Goal: Information Seeking & Learning: Learn about a topic

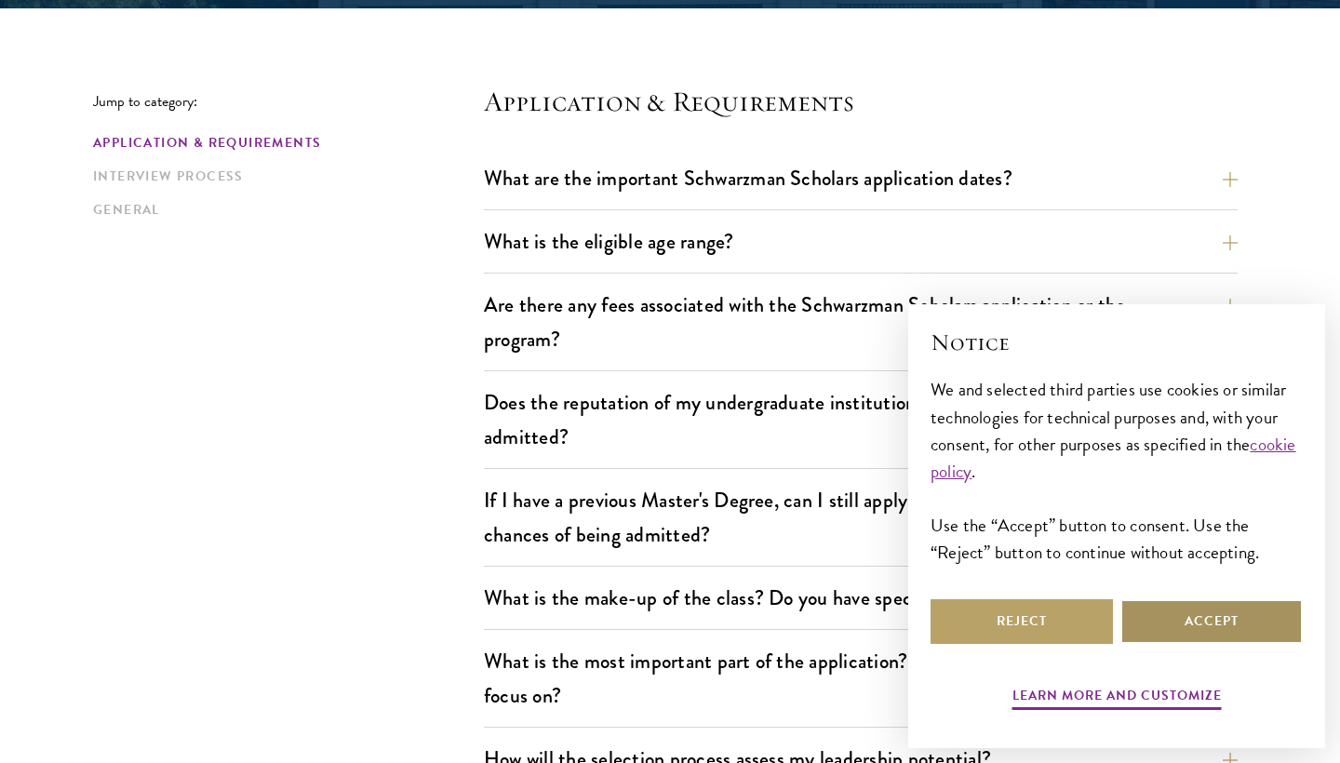
click at [1194, 613] on button "Accept" at bounding box center [1211, 621] width 182 height 45
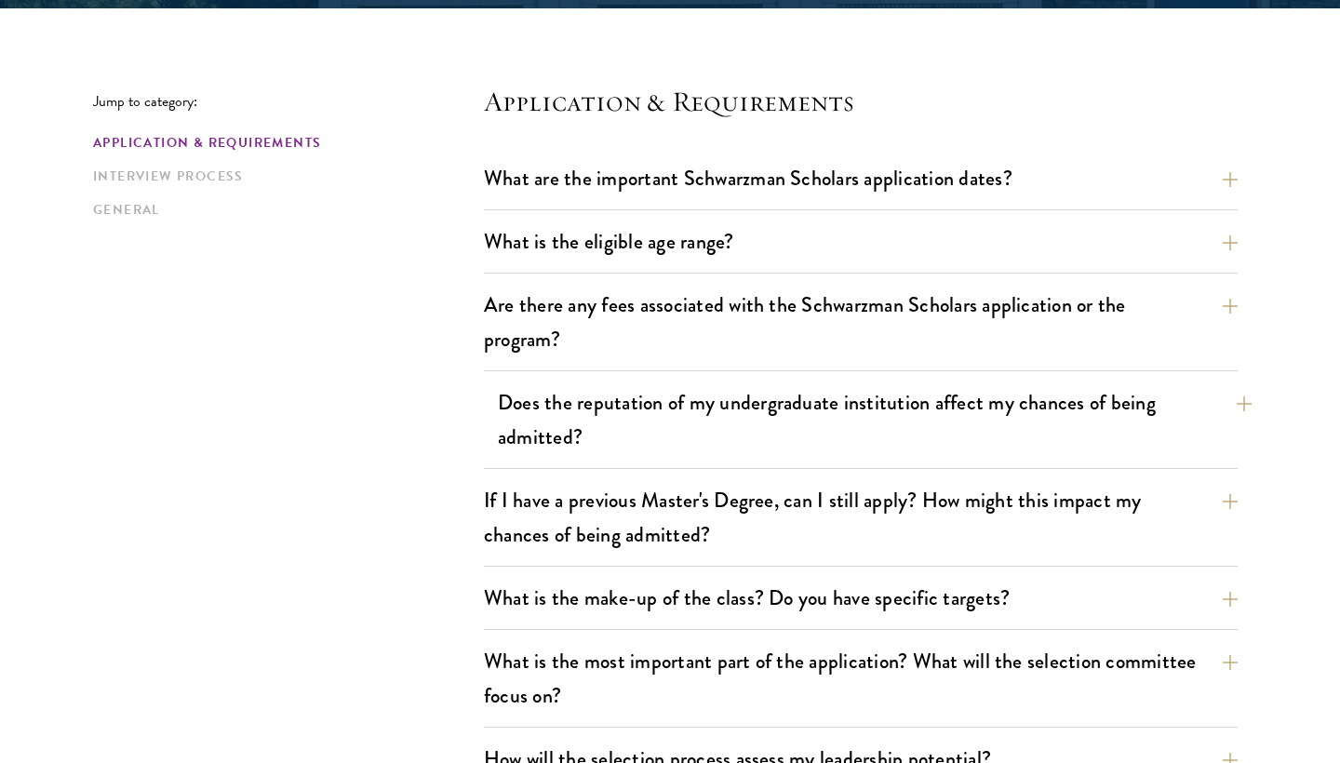
click at [567, 422] on button "Does the reputation of my undergraduate institution affect my chances of being …" at bounding box center [875, 420] width 754 height 76
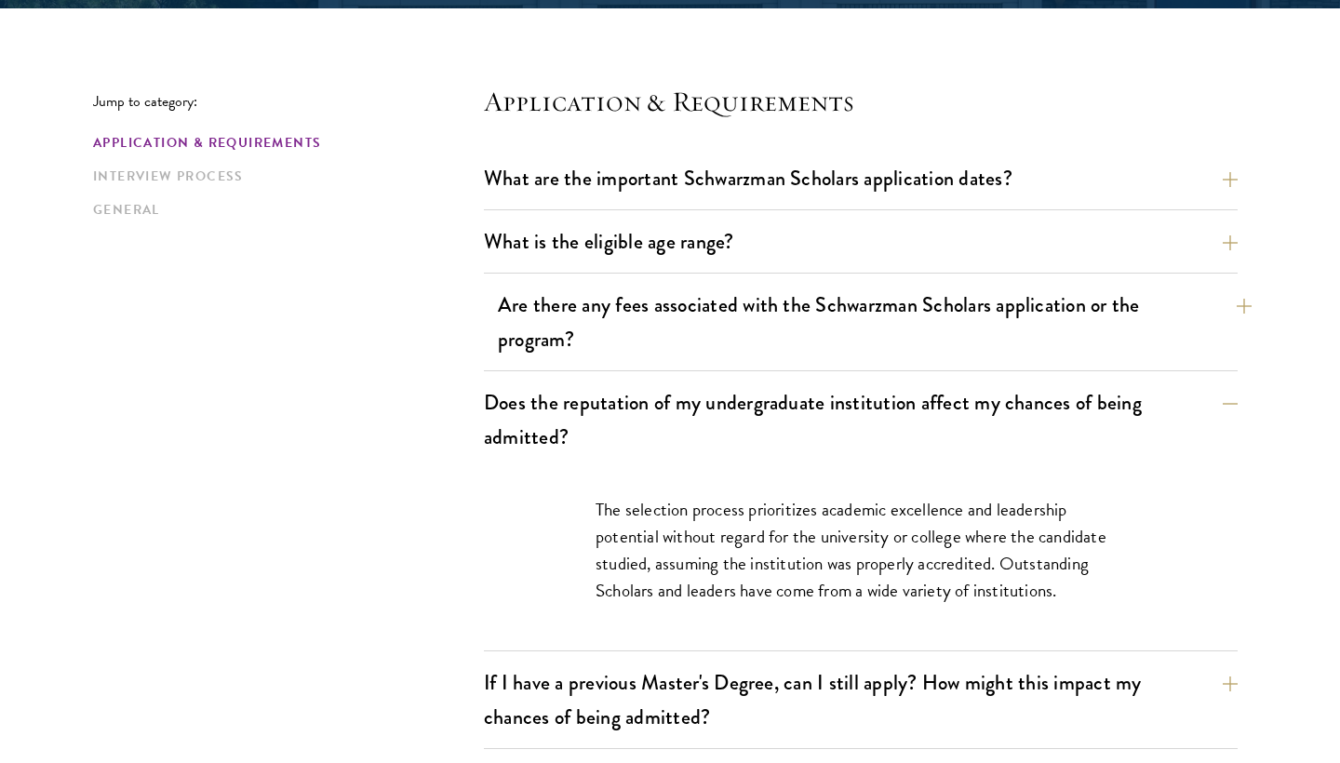
click at [504, 306] on button "Are there any fees associated with the Schwarzman Scholars application or the p…" at bounding box center [875, 322] width 754 height 76
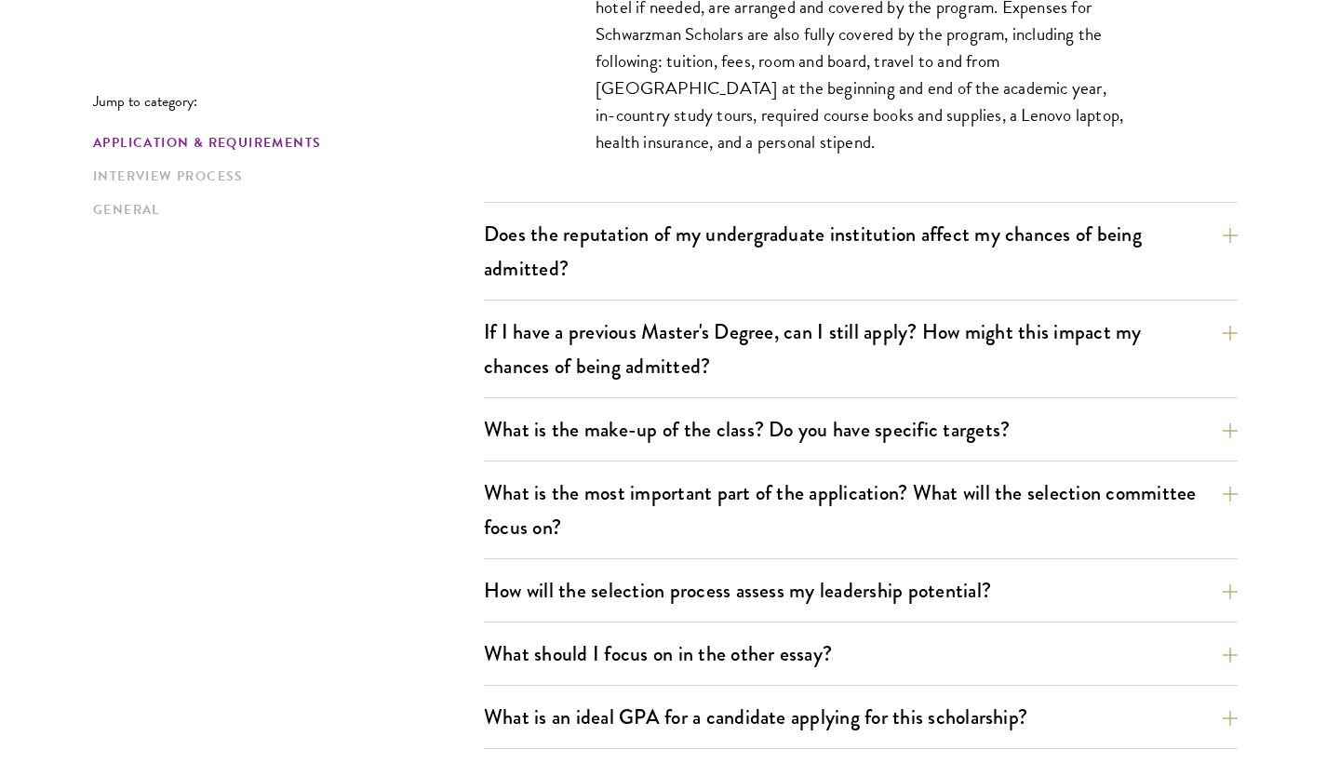
scroll to position [931, 0]
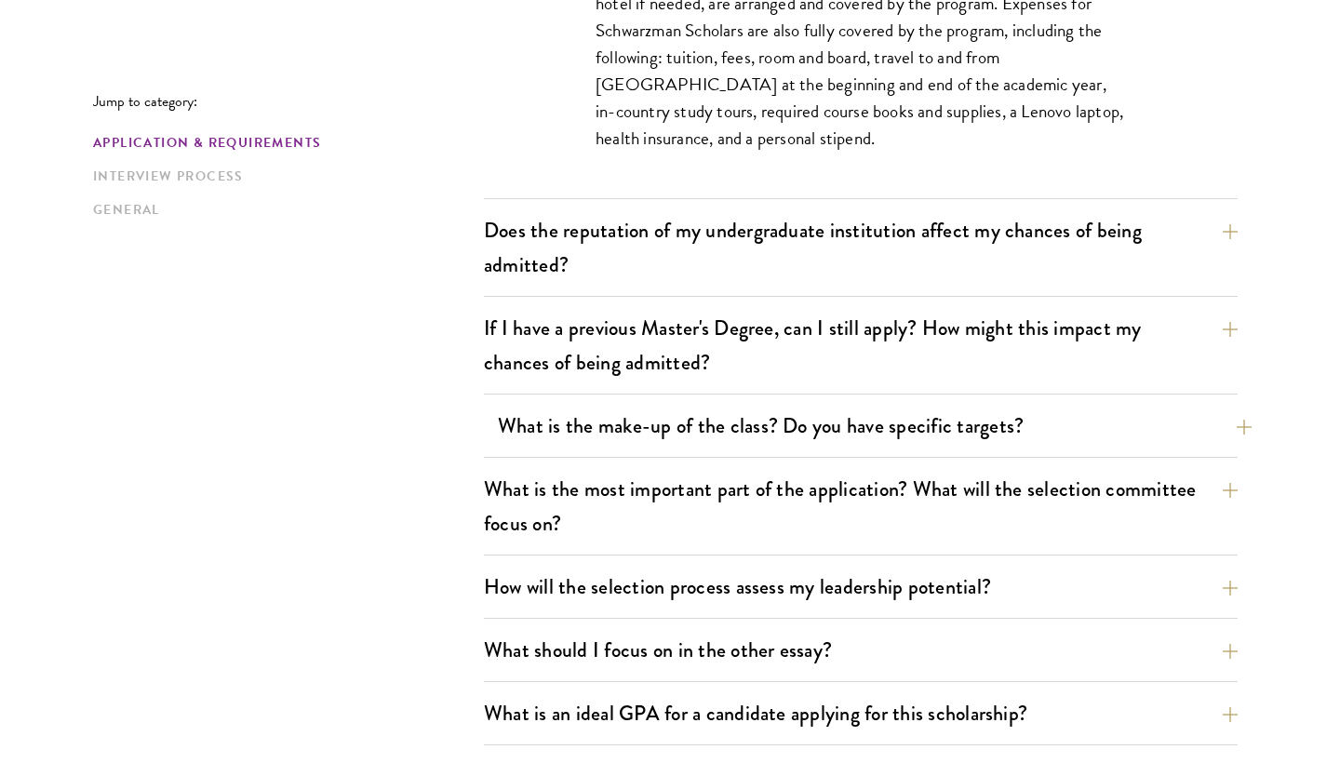
click at [658, 430] on button "What is the make-up of the class? Do you have specific targets?" at bounding box center [875, 426] width 754 height 42
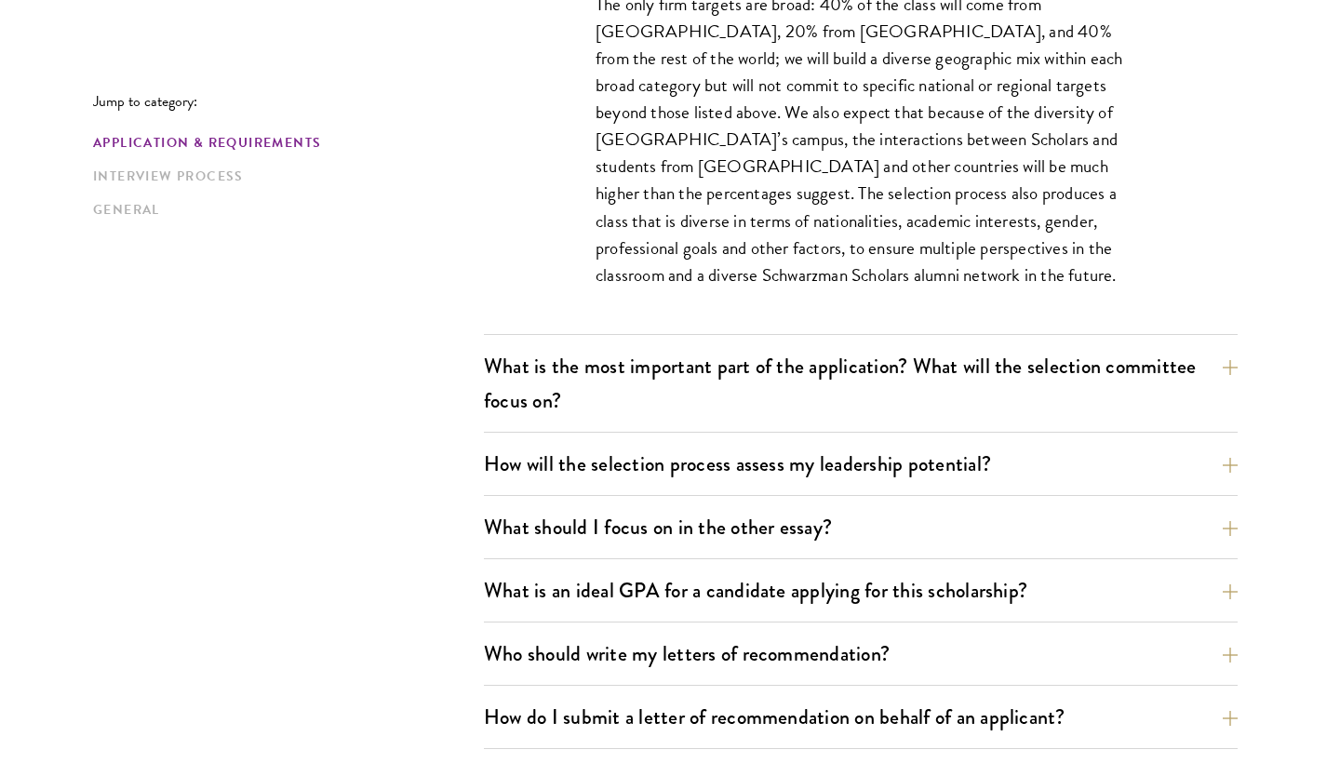
scroll to position [1140, 0]
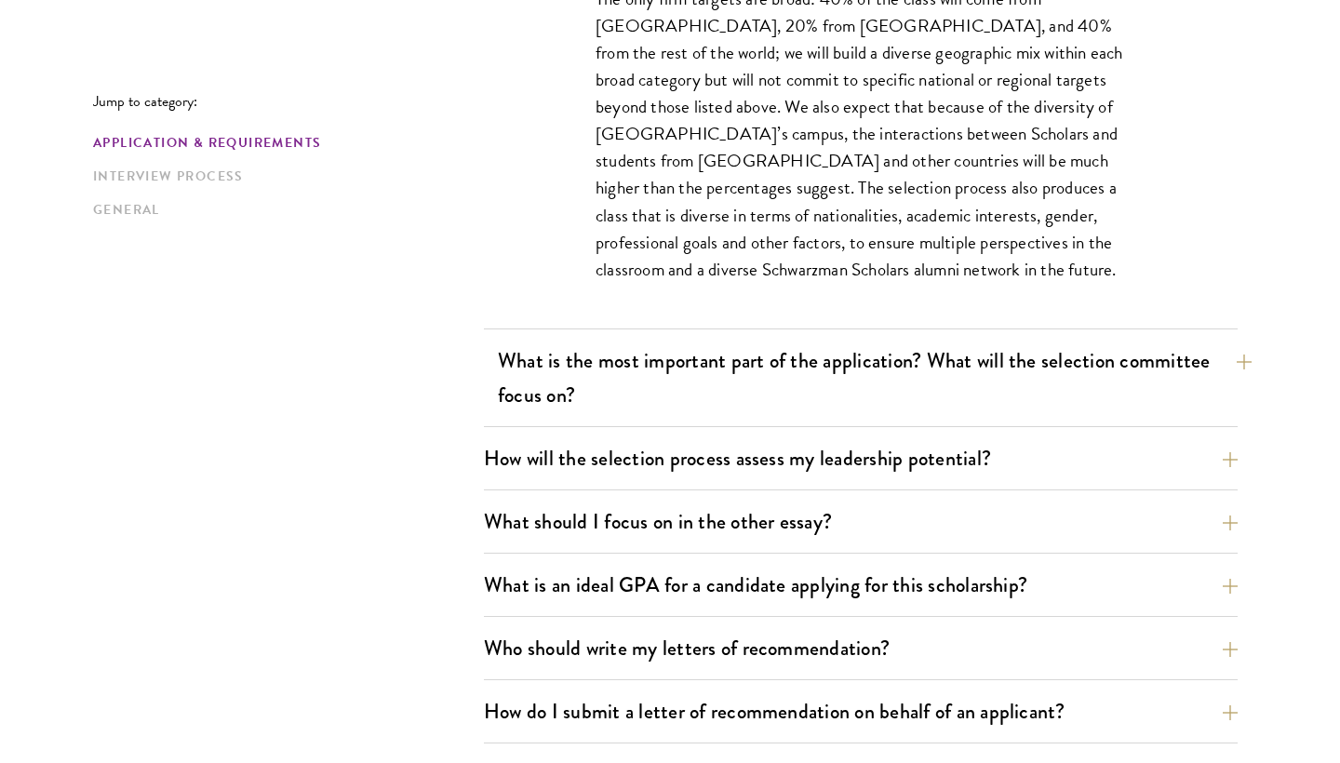
click at [610, 389] on button "What is the most important part of the application? What will the selection com…" at bounding box center [875, 378] width 754 height 76
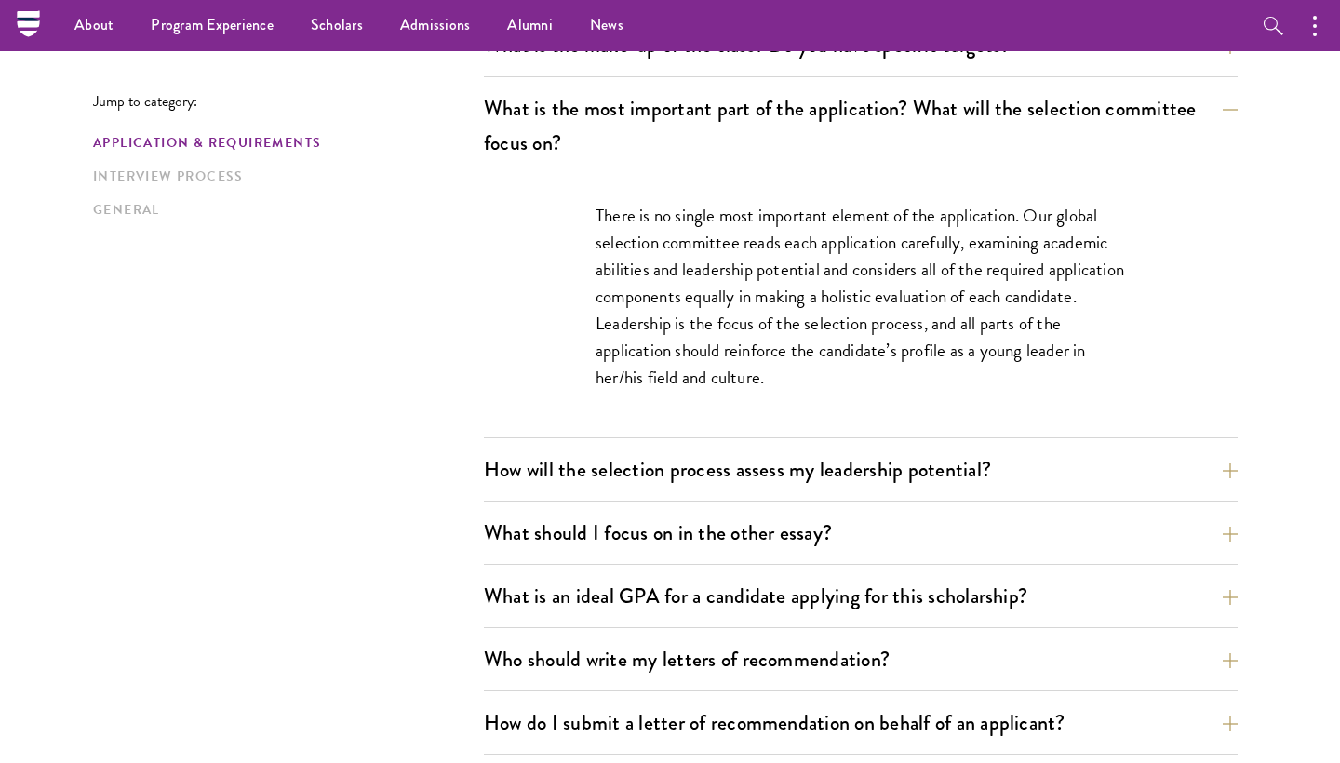
scroll to position [1012, 0]
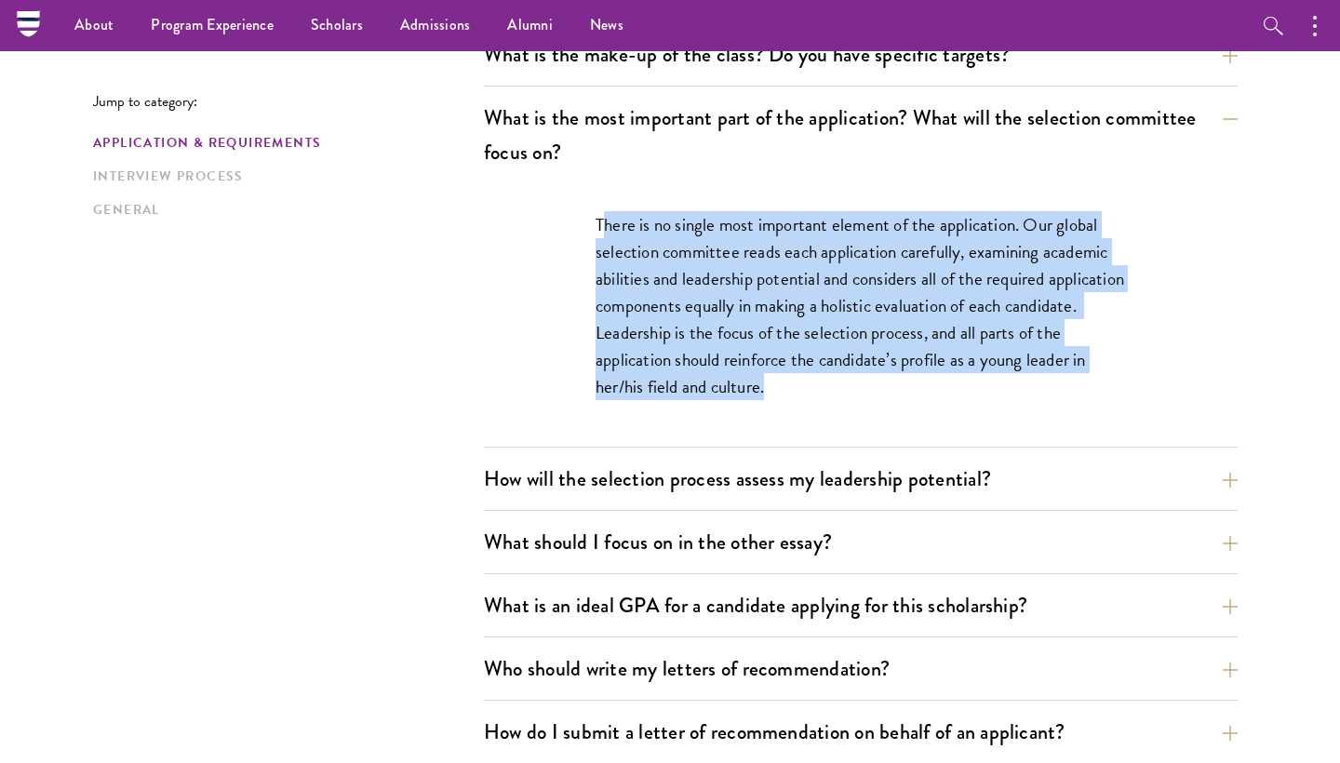
drag, startPoint x: 600, startPoint y: 226, endPoint x: 799, endPoint y: 399, distance: 263.8
click at [799, 399] on p "There is no single most important element of the application. Our global select…" at bounding box center [861, 305] width 530 height 189
drag, startPoint x: 785, startPoint y: 394, endPoint x: 583, endPoint y: 224, distance: 264.3
click at [583, 222] on div "There is no single most important element of the application. Our global select…" at bounding box center [861, 314] width 642 height 263
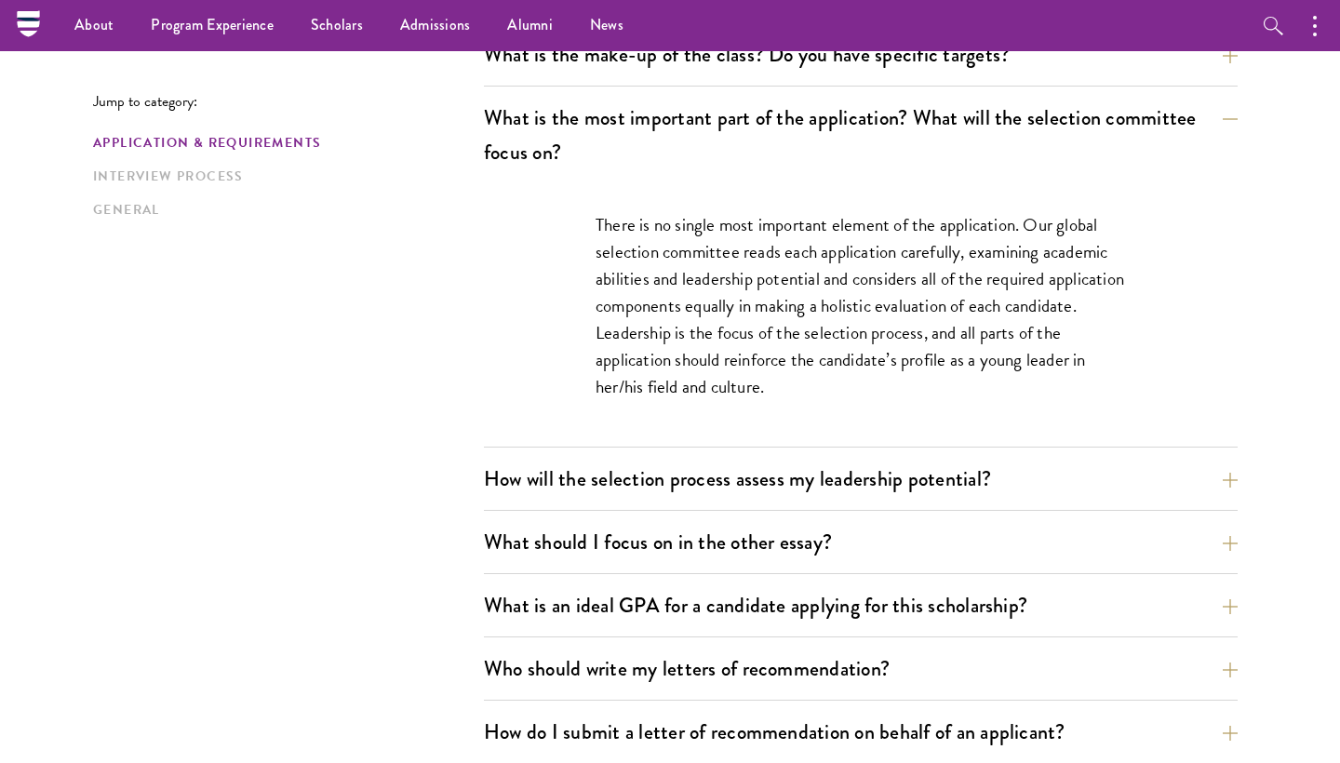
click at [782, 354] on p "There is no single most important element of the application. Our global select…" at bounding box center [861, 305] width 530 height 189
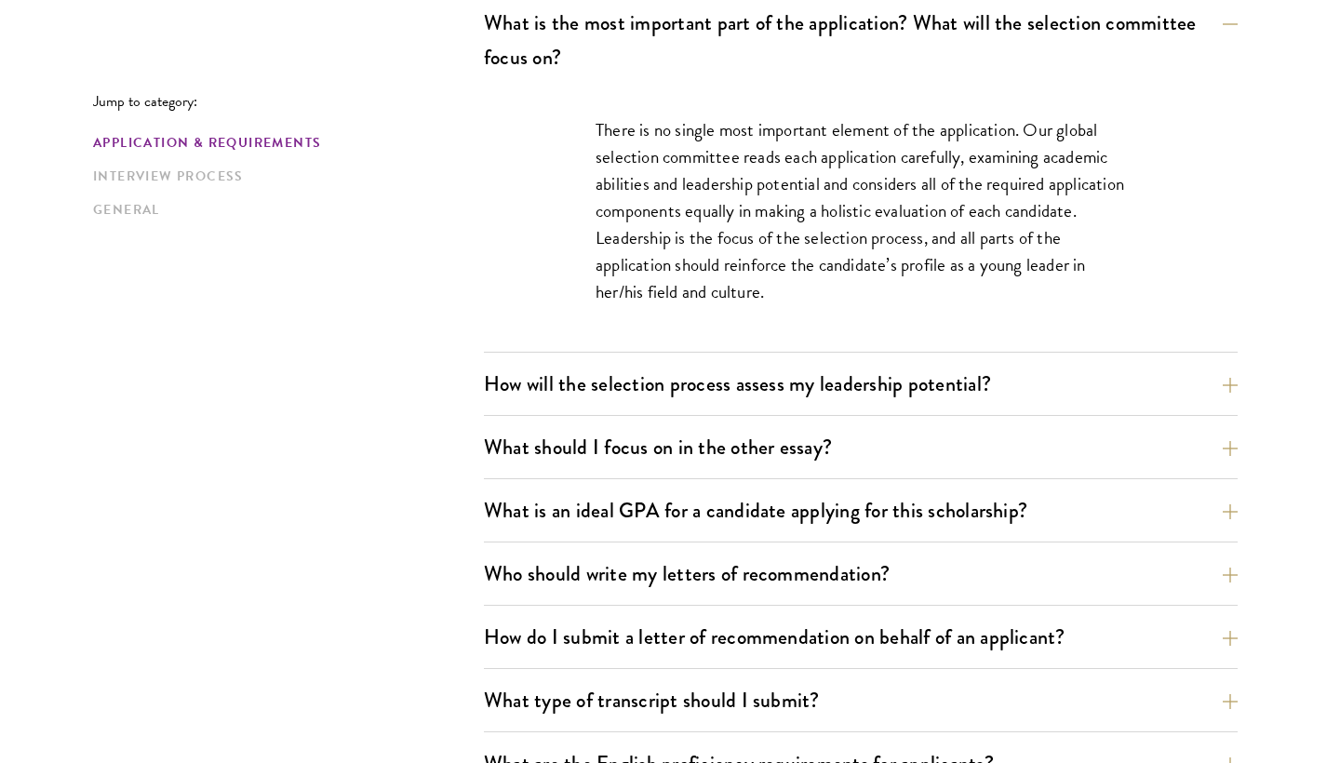
scroll to position [1170, 0]
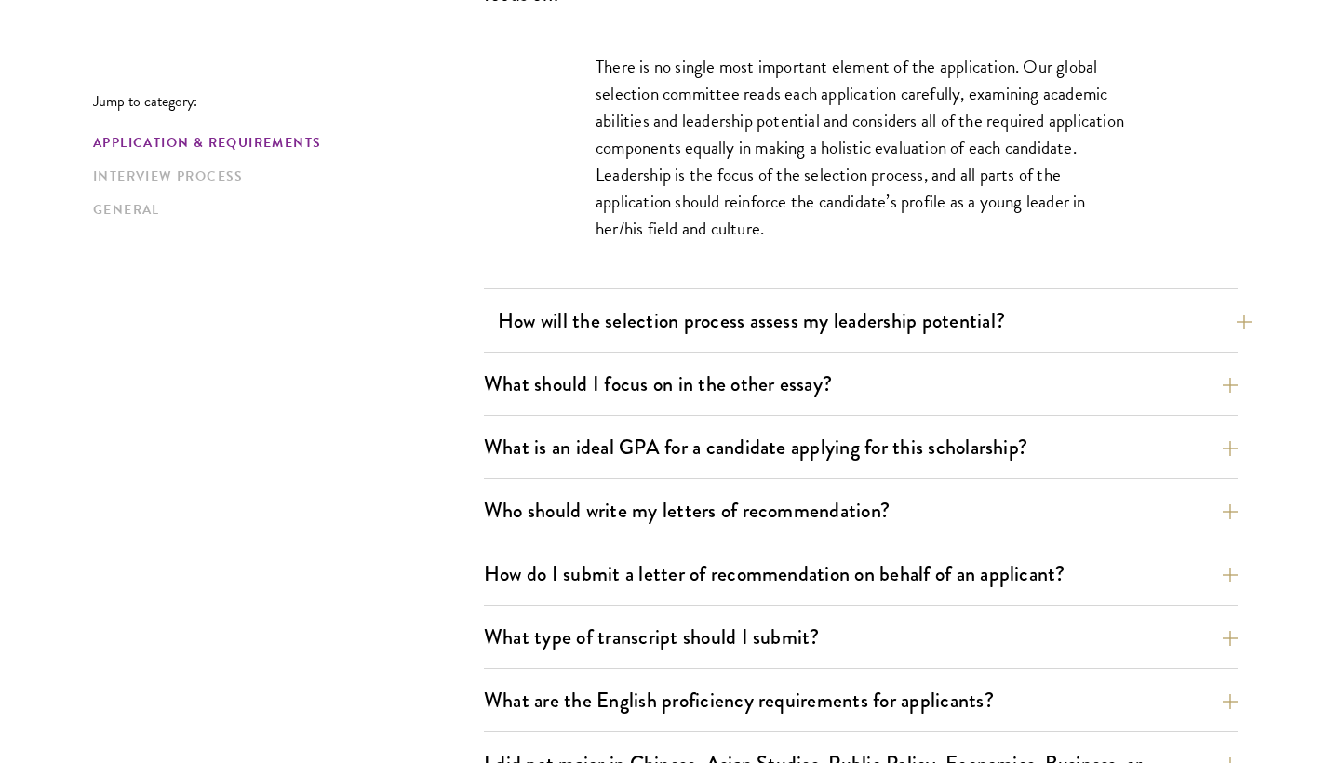
click at [609, 337] on button "How will the selection process assess my leadership potential?" at bounding box center [875, 321] width 754 height 42
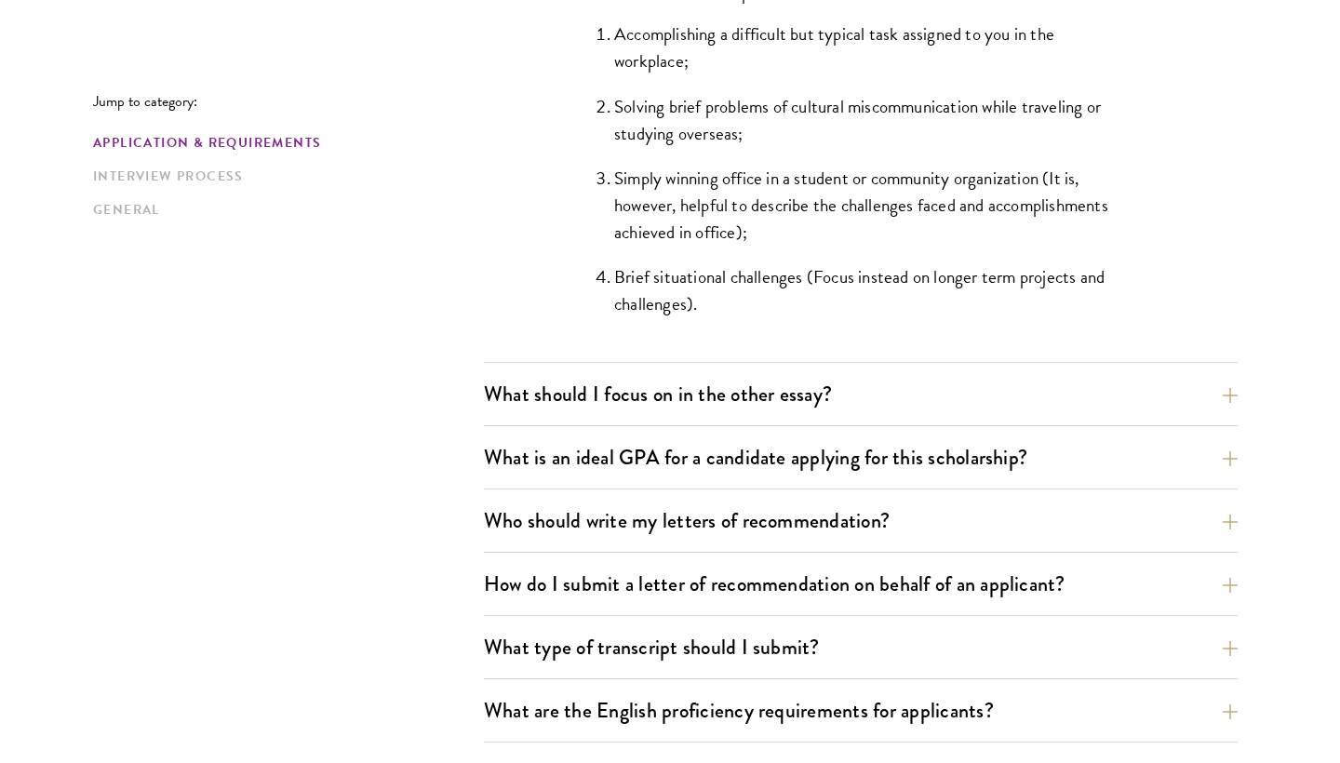
scroll to position [1877, 0]
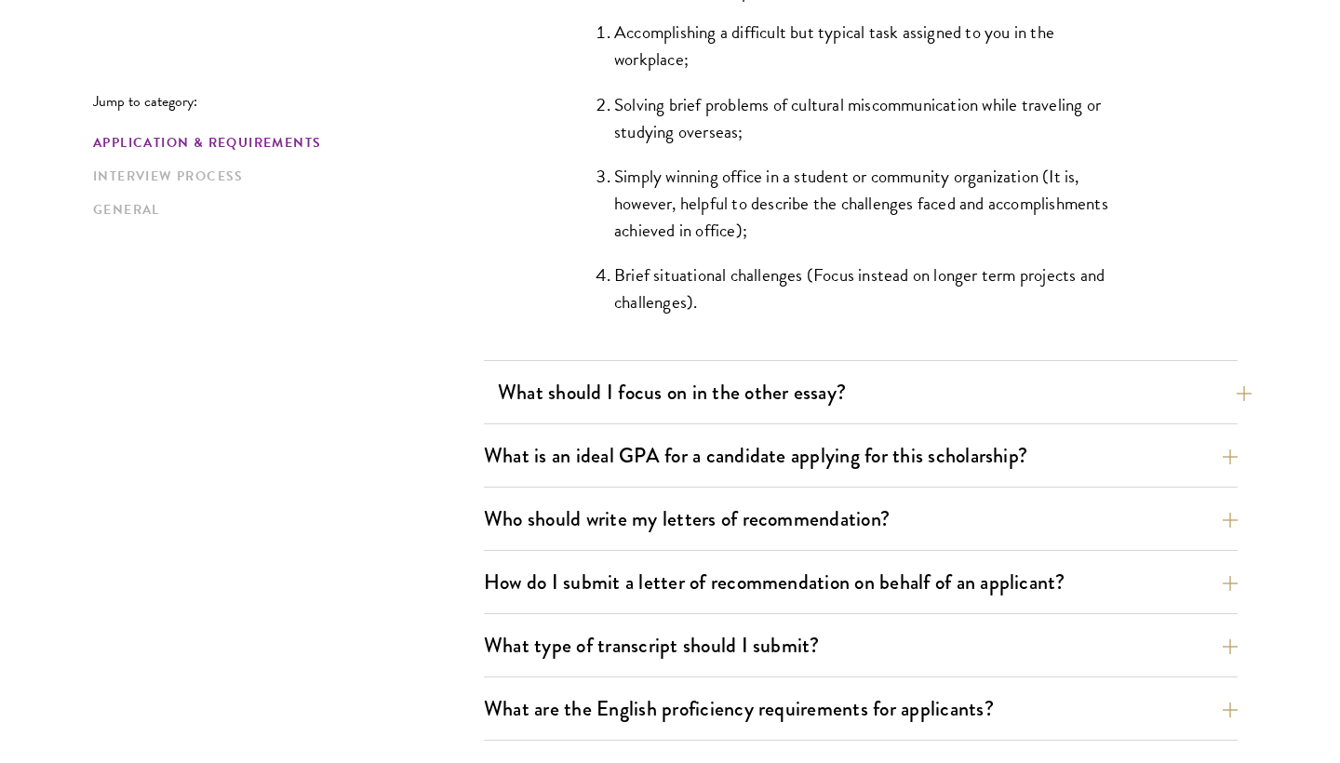
click at [642, 397] on button "What should I focus on in the other essay?" at bounding box center [875, 392] width 754 height 42
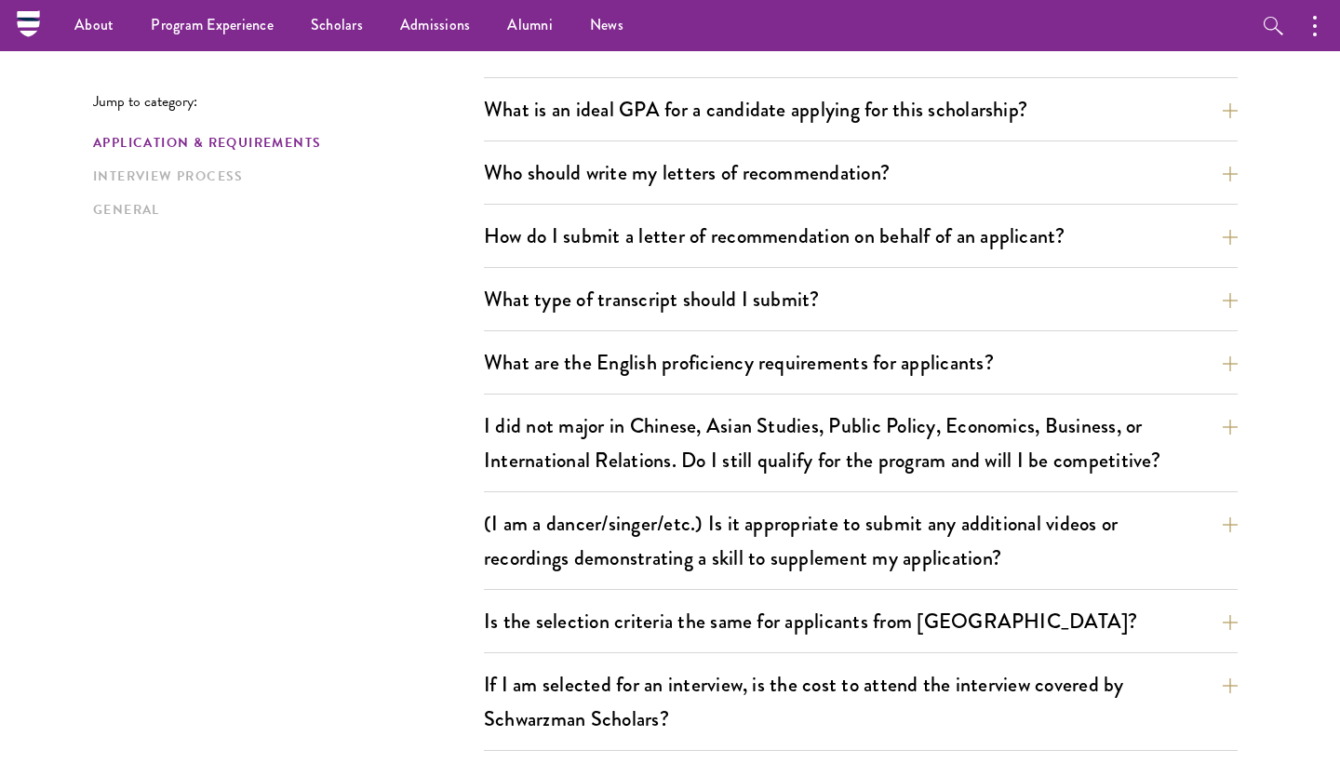
scroll to position [1494, 0]
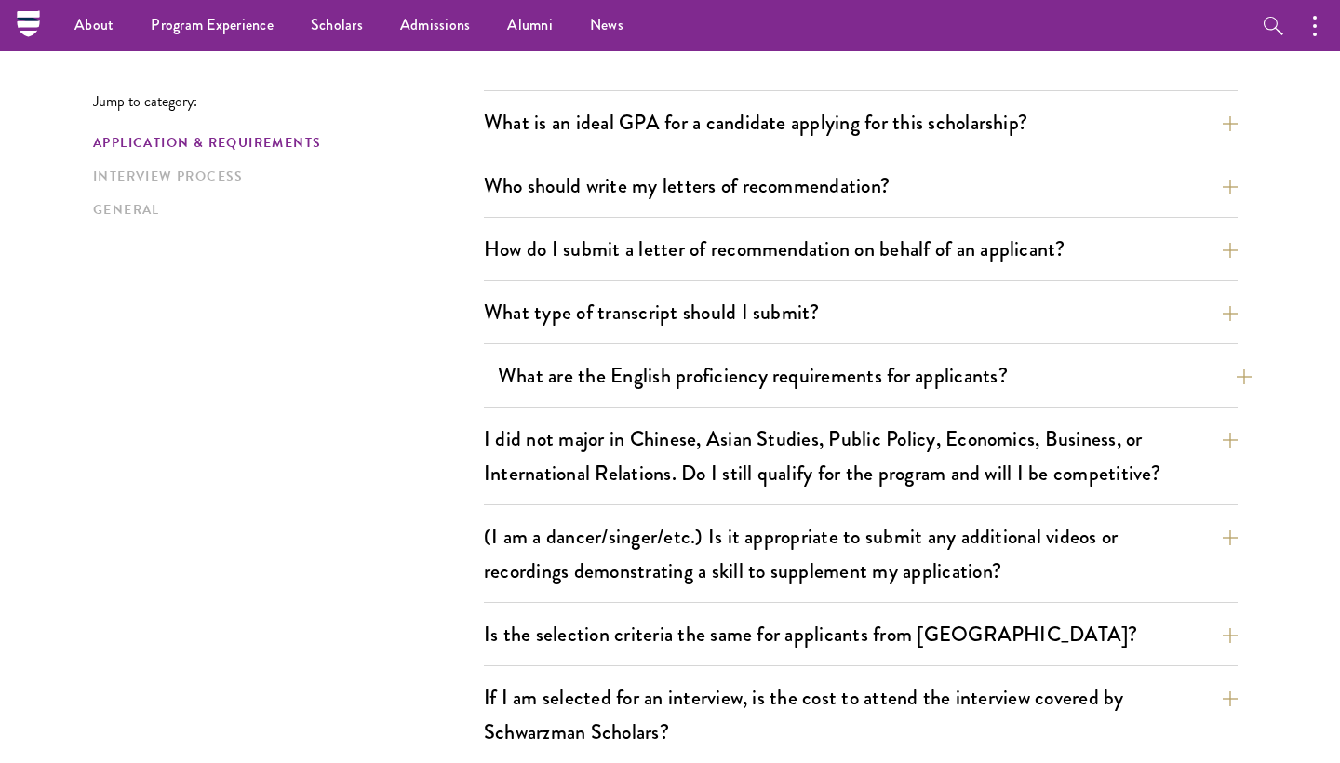
click at [577, 372] on button "What are the English proficiency requirements for applicants?" at bounding box center [875, 376] width 754 height 42
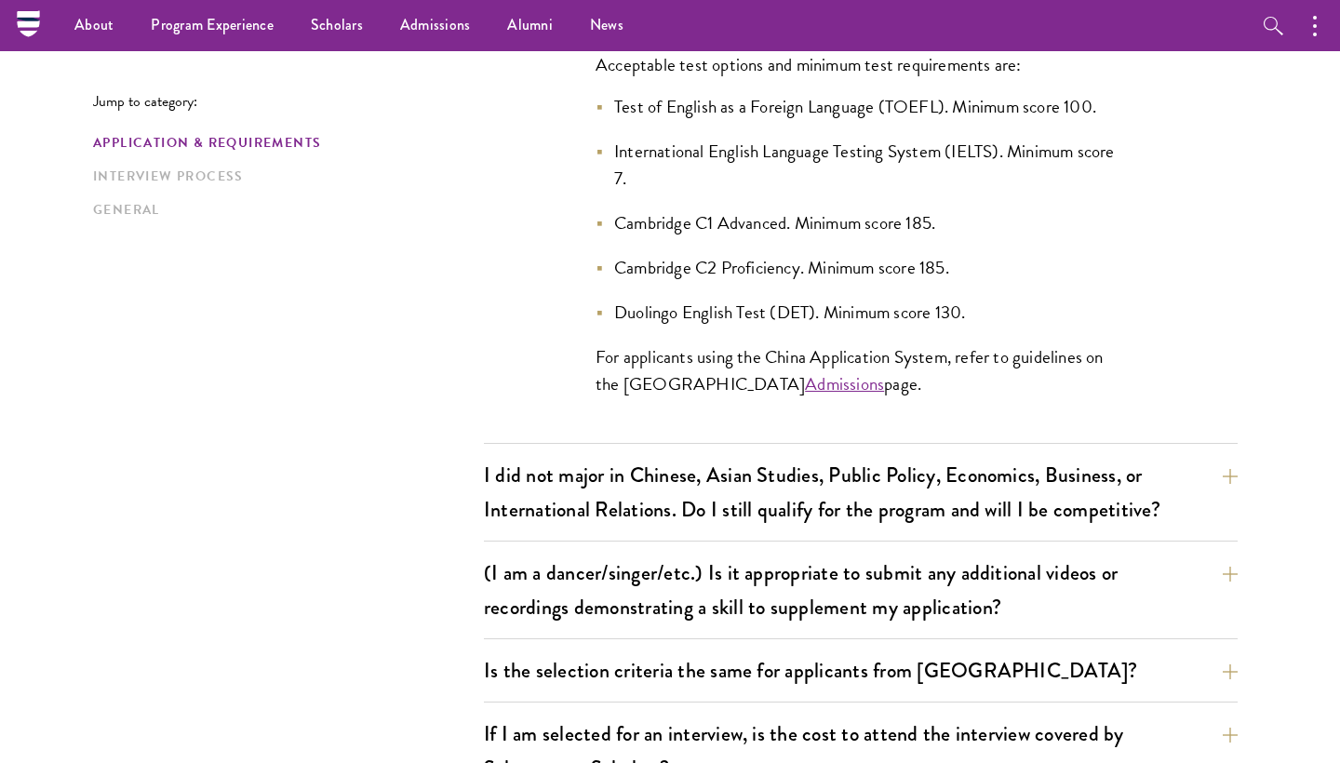
scroll to position [1845, 0]
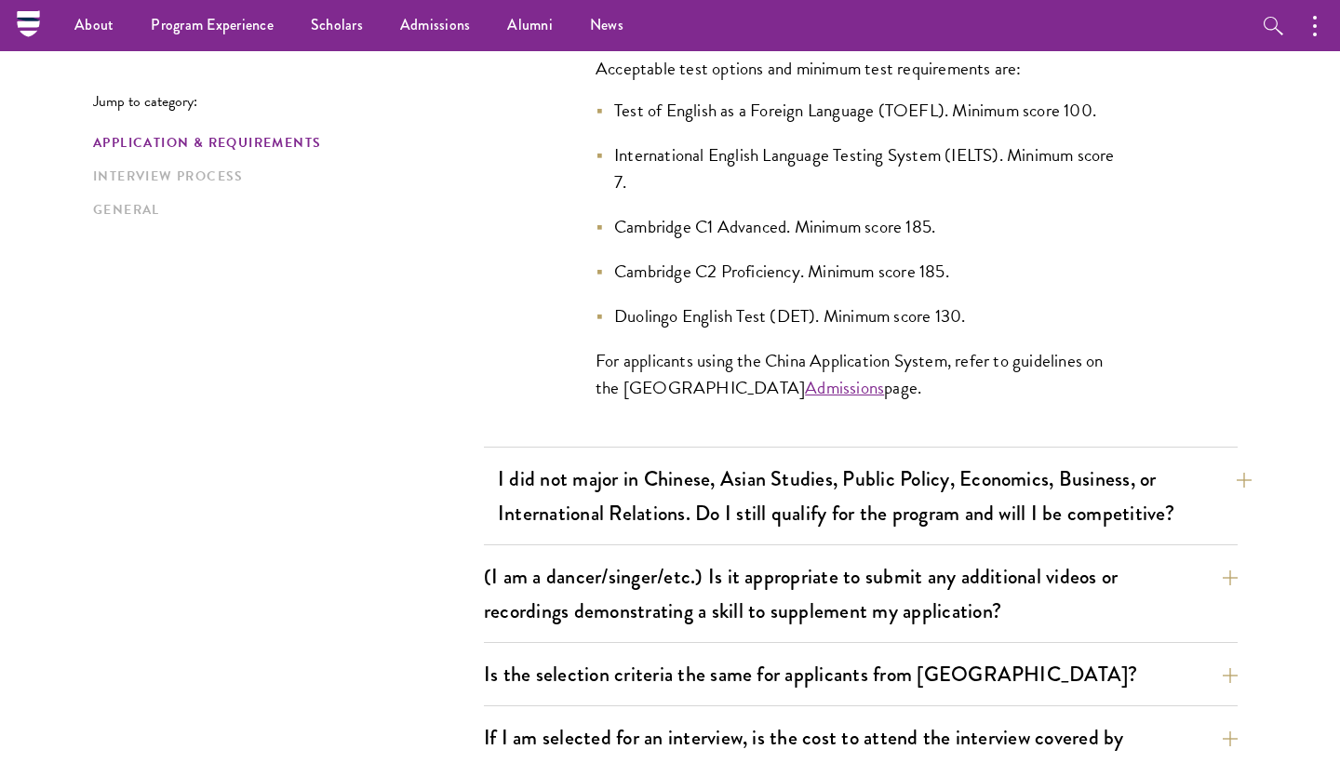
click at [556, 512] on button "I did not major in Chinese, Asian Studies, Public Policy, Economics, Business, …" at bounding box center [875, 496] width 754 height 76
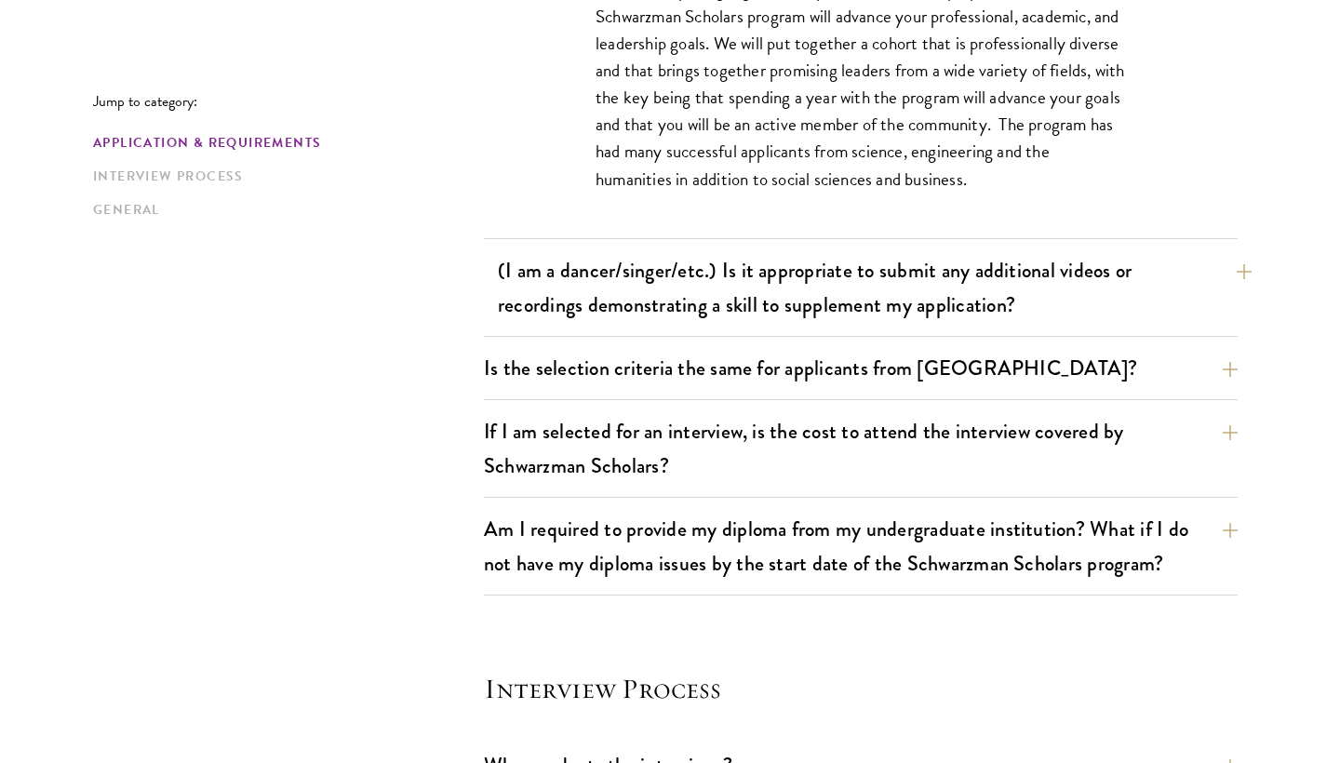
scroll to position [1822, 0]
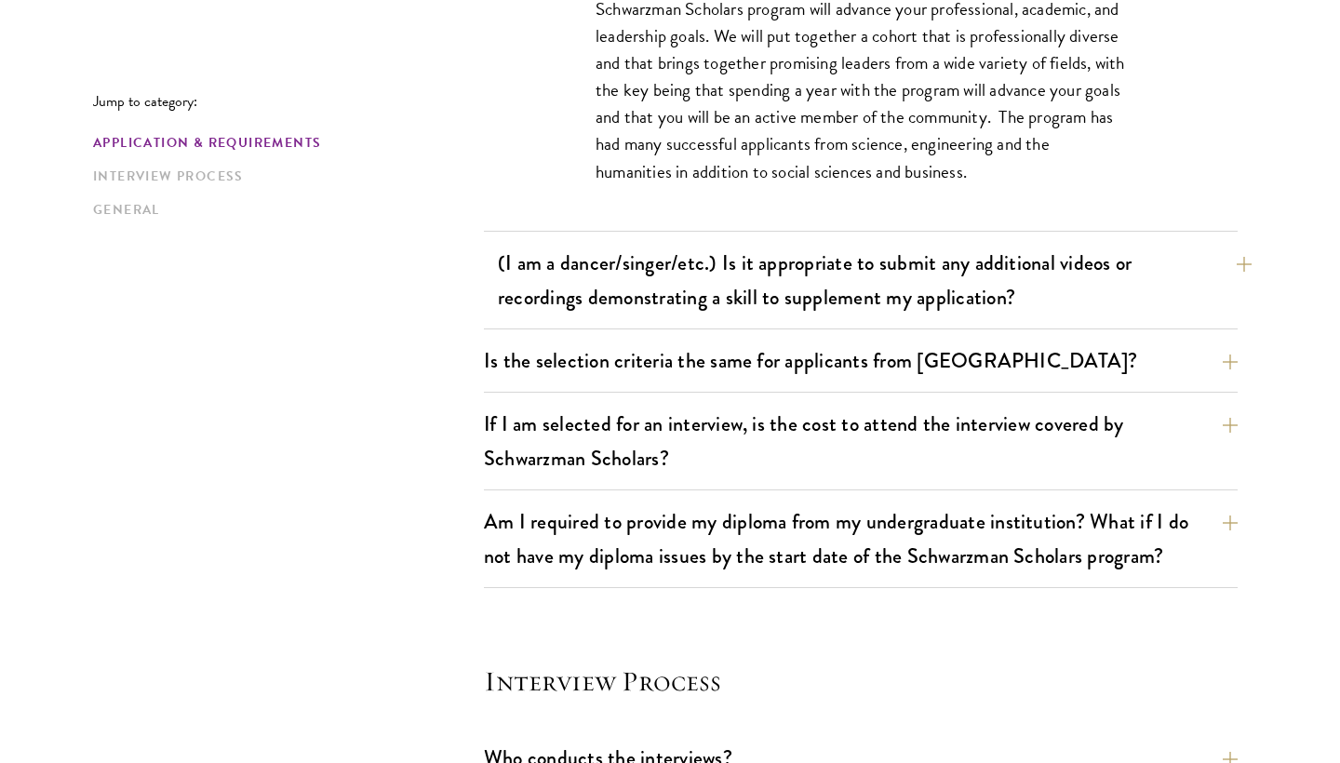
click at [585, 275] on button "(I am a dancer/singer/etc.) Is it appropriate to submit any additional videos o…" at bounding box center [875, 280] width 754 height 76
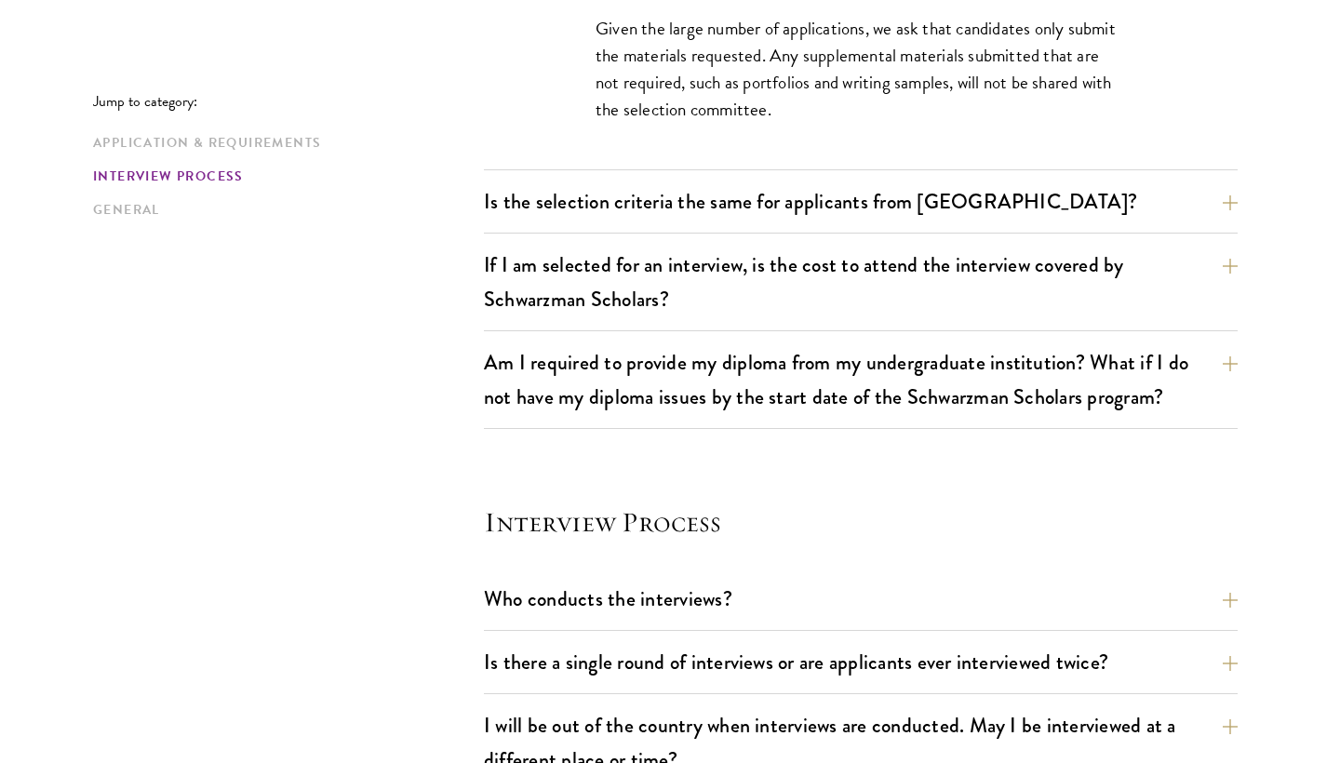
scroll to position [1847, 0]
click at [564, 211] on button "Is the selection criteria the same for applicants from [GEOGRAPHIC_DATA]?" at bounding box center [875, 201] width 754 height 42
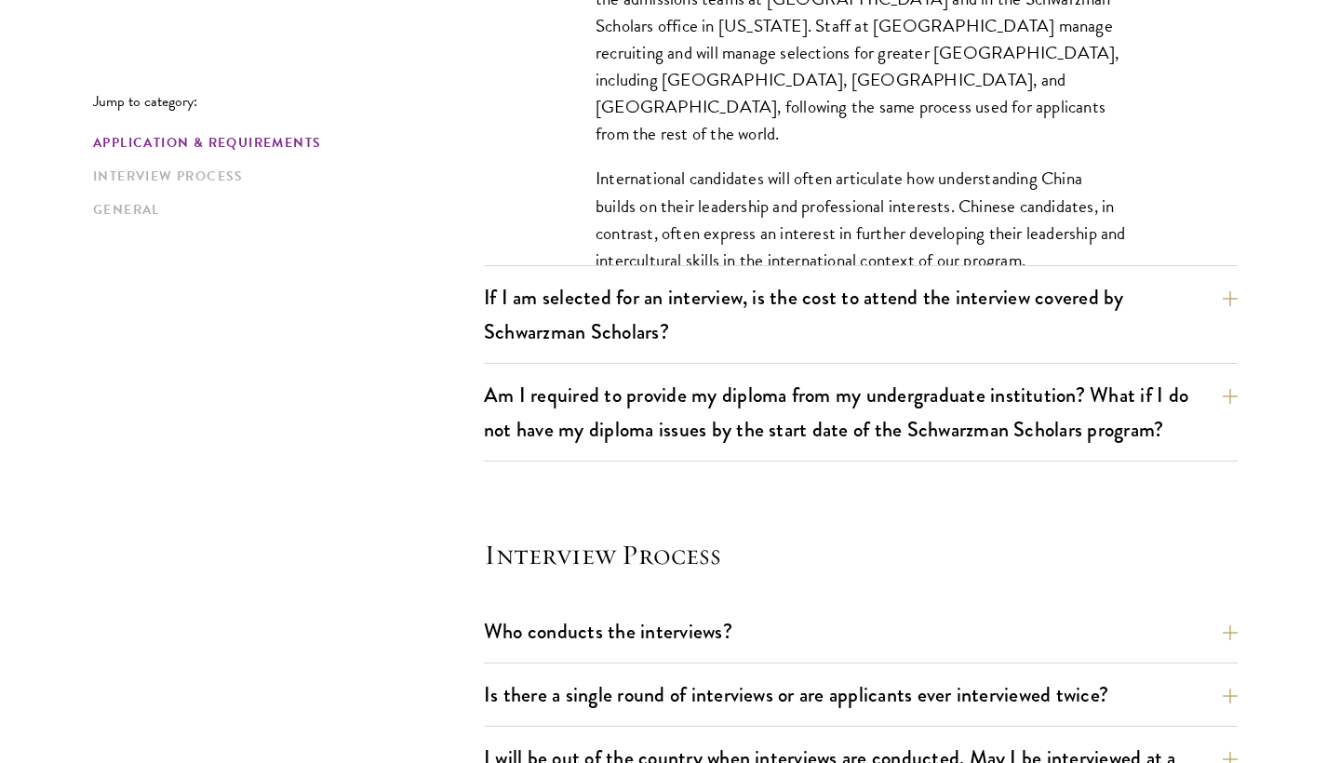
scroll to position [1979, 0]
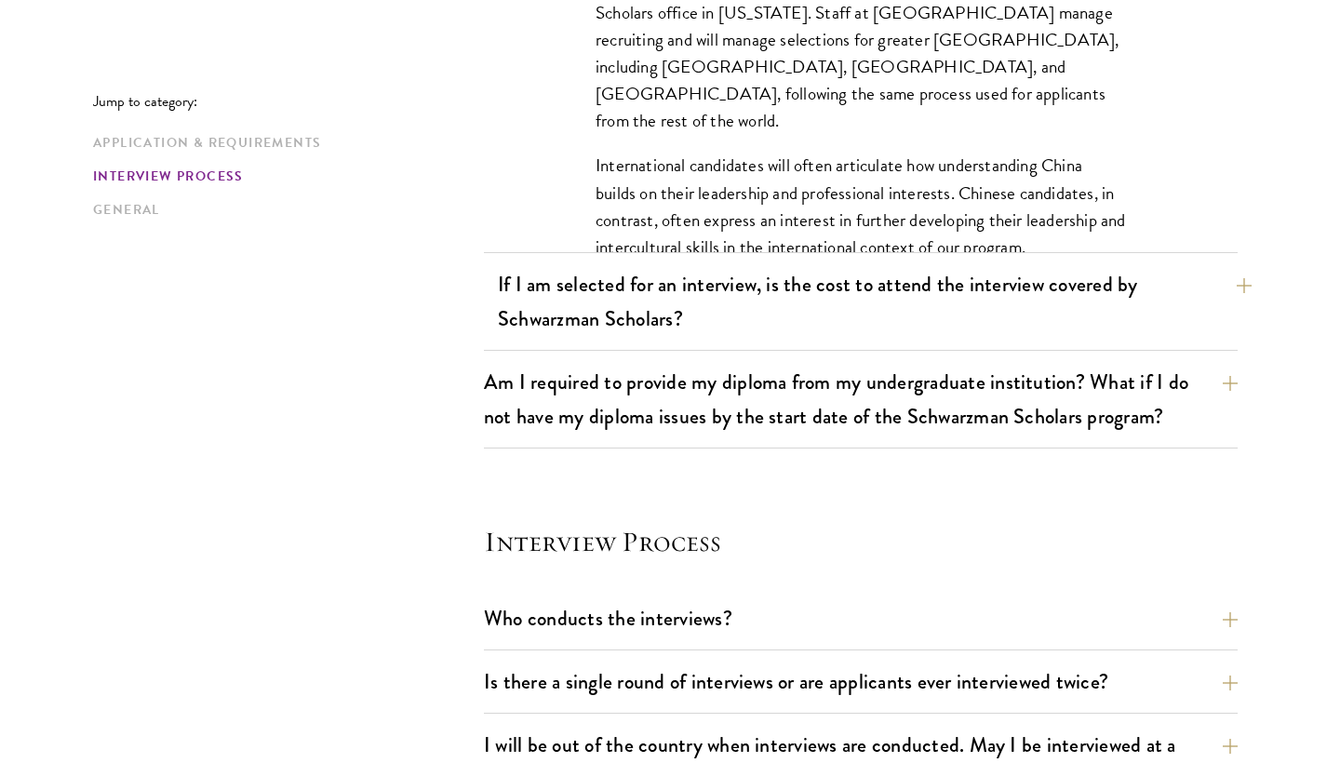
click at [587, 291] on button "If I am selected for an interview, is the cost to attend the interview covered …" at bounding box center [875, 301] width 754 height 76
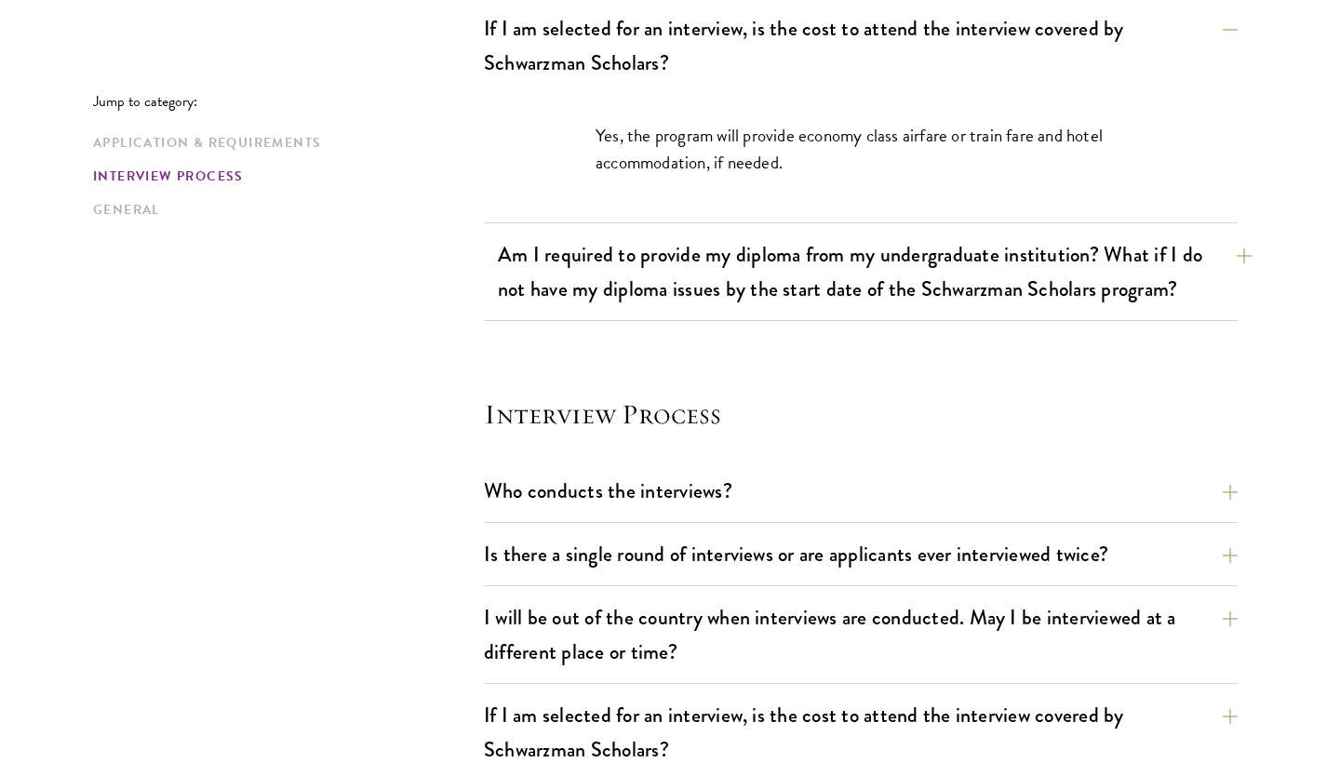
scroll to position [1903, 0]
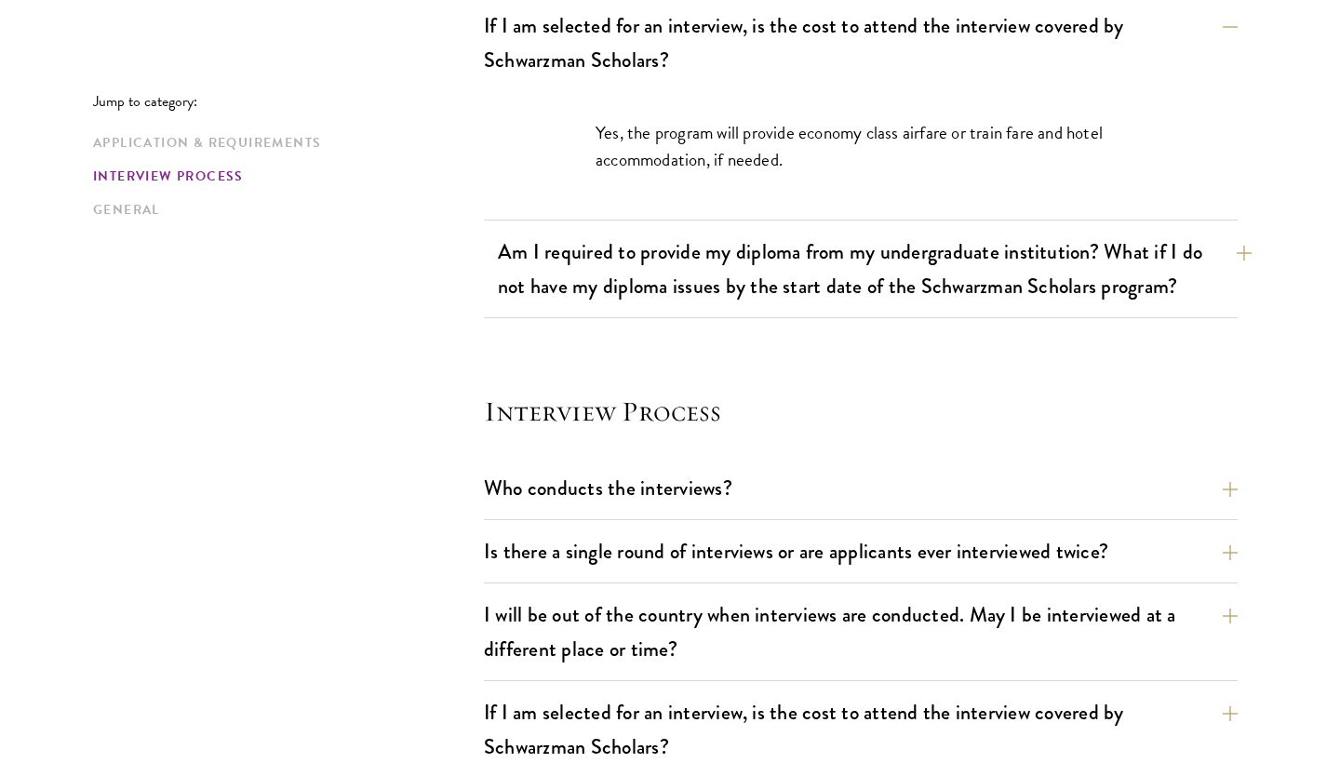
click at [622, 288] on button "Am I required to provide my diploma from my undergraduate institution? What if …" at bounding box center [875, 269] width 754 height 76
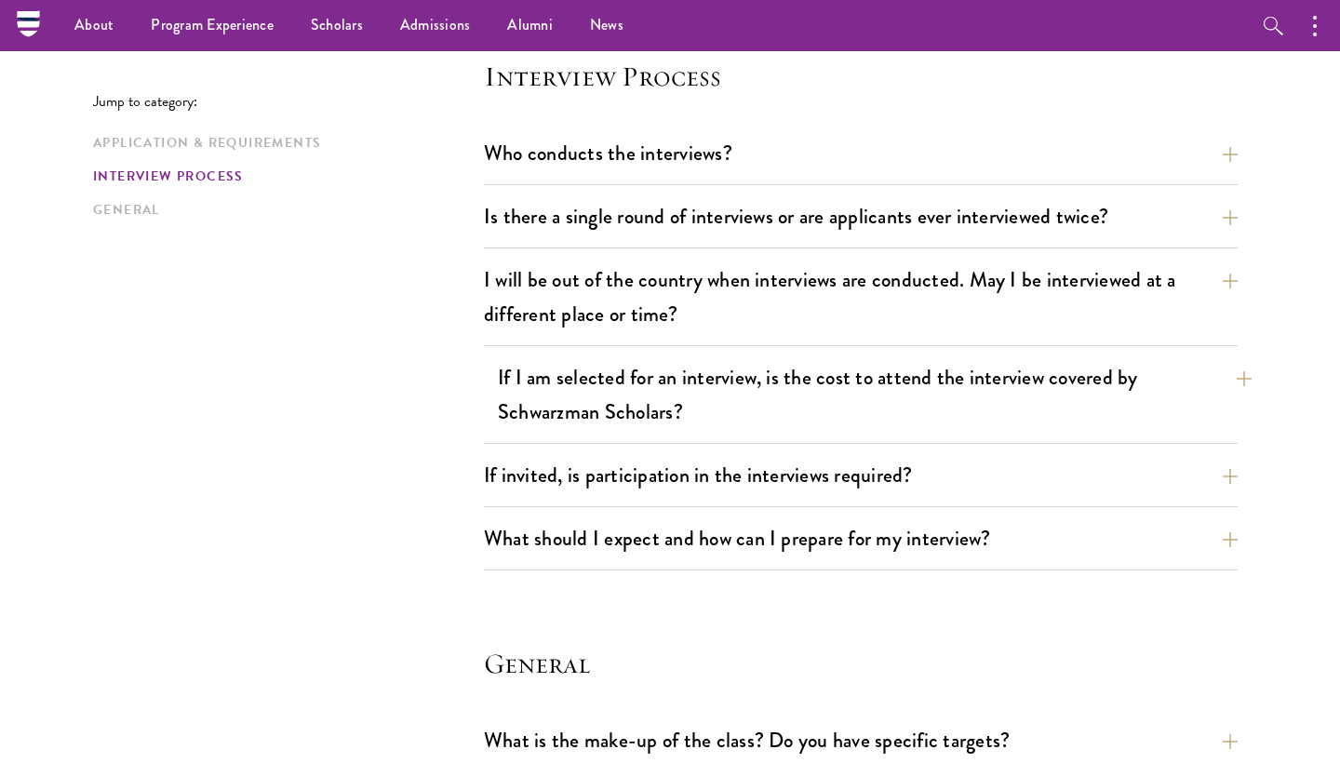
scroll to position [2285, 0]
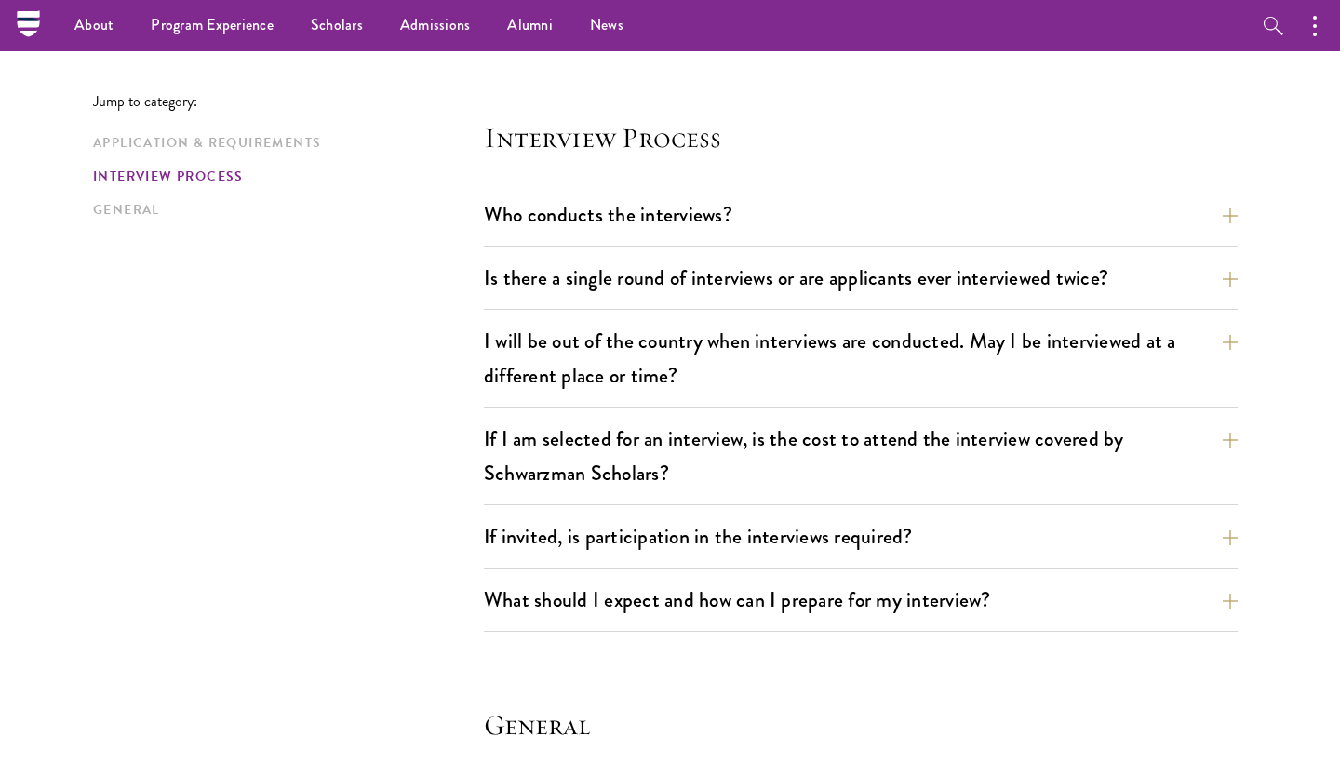
click at [696, 237] on div "Who conducts the interviews? Interview panelists are distinguished senior figur…" at bounding box center [861, 220] width 754 height 53
click at [694, 221] on button "Who conducts the interviews?" at bounding box center [875, 215] width 754 height 42
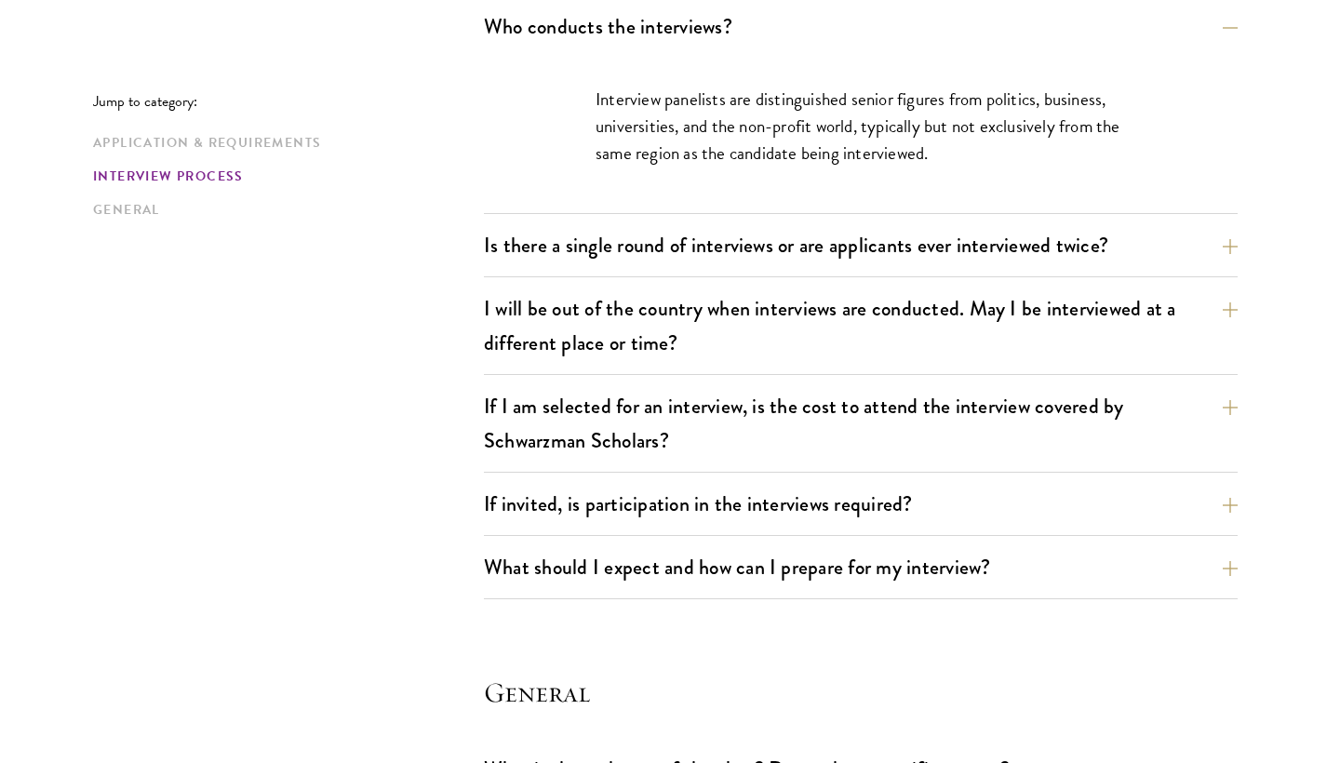
scroll to position [2240, 0]
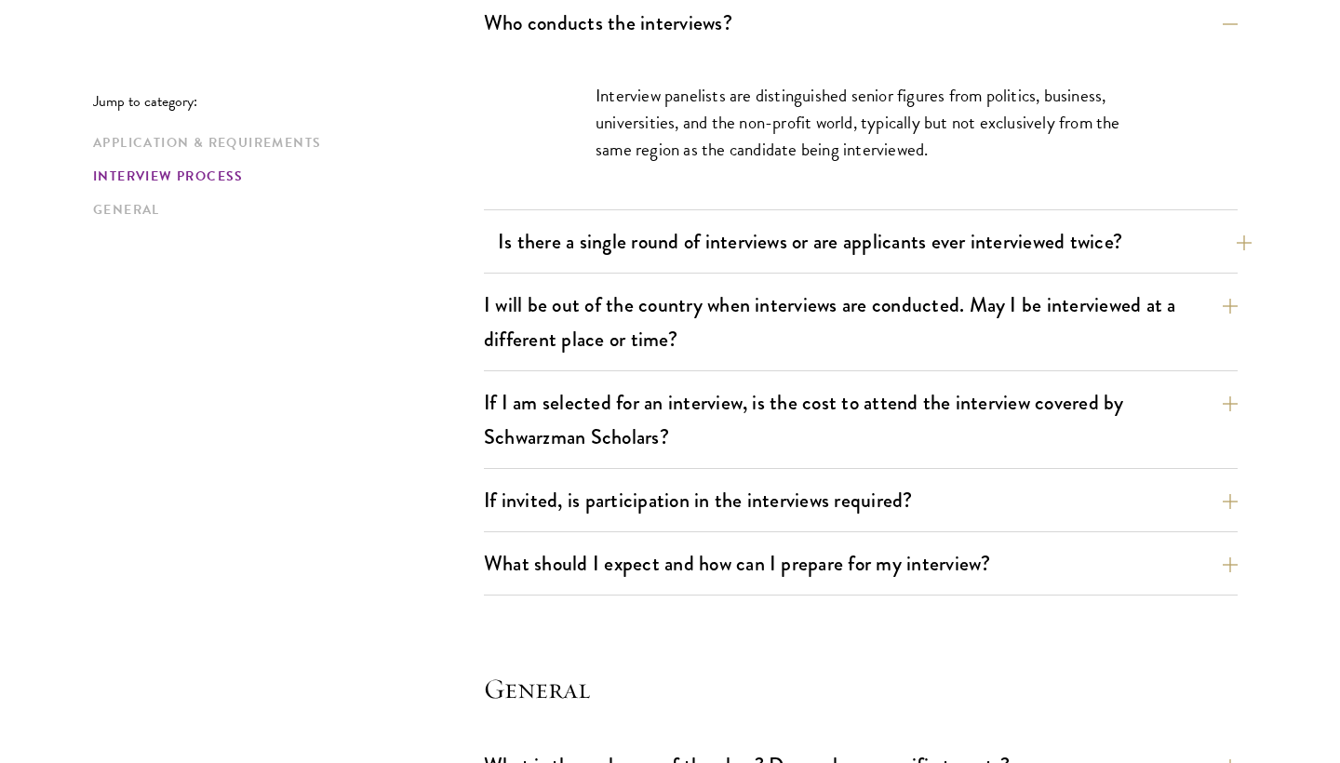
click at [694, 221] on button "Is there a single round of interviews or are applicants ever interviewed twice?" at bounding box center [875, 242] width 754 height 42
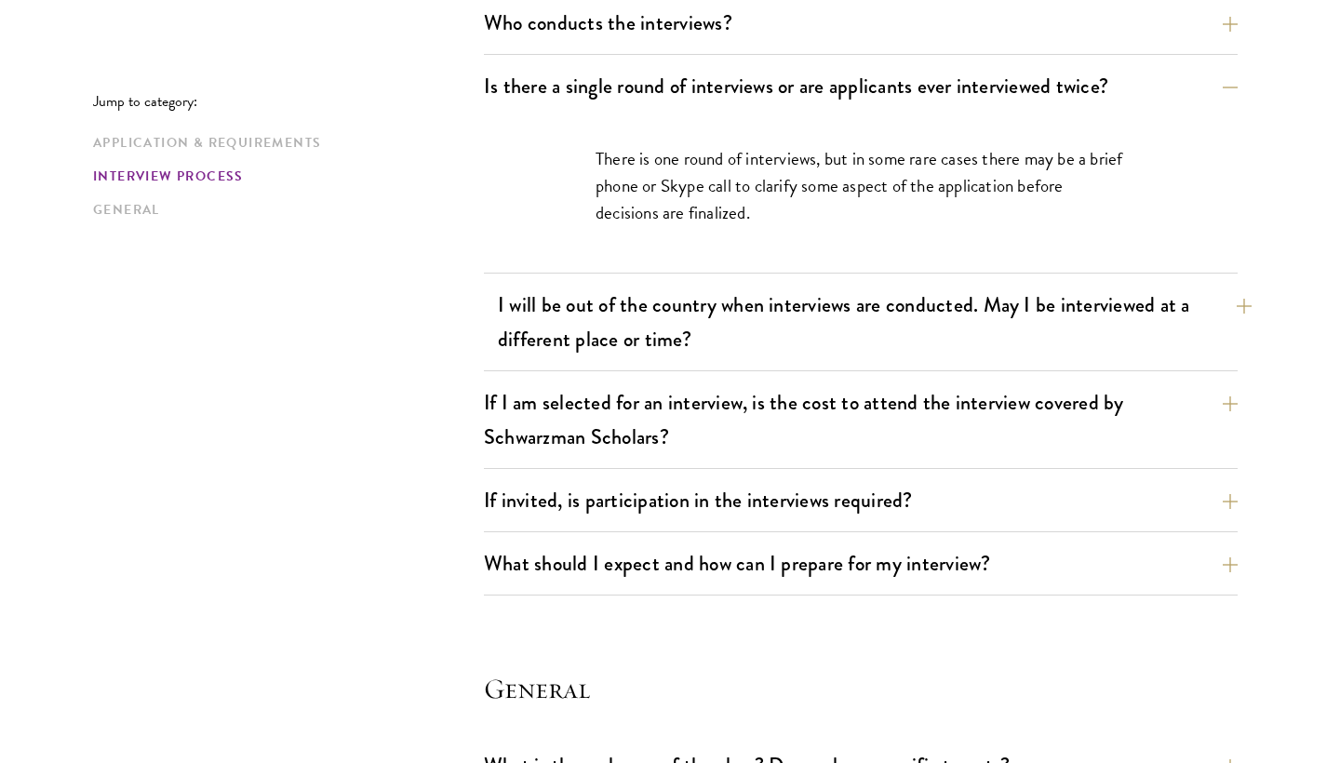
click at [757, 326] on button "I will be out of the country when interviews are conducted. May I be interviewe…" at bounding box center [875, 322] width 754 height 76
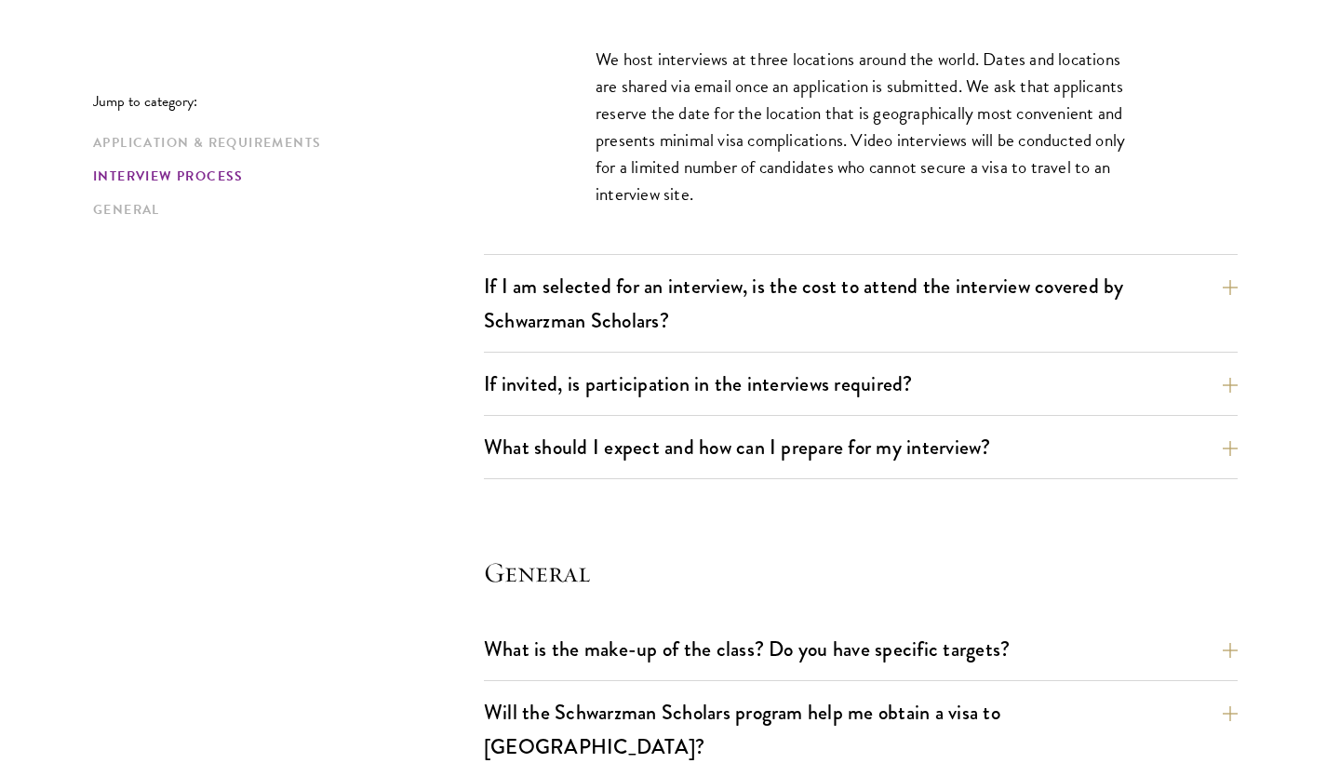
scroll to position [2443, 0]
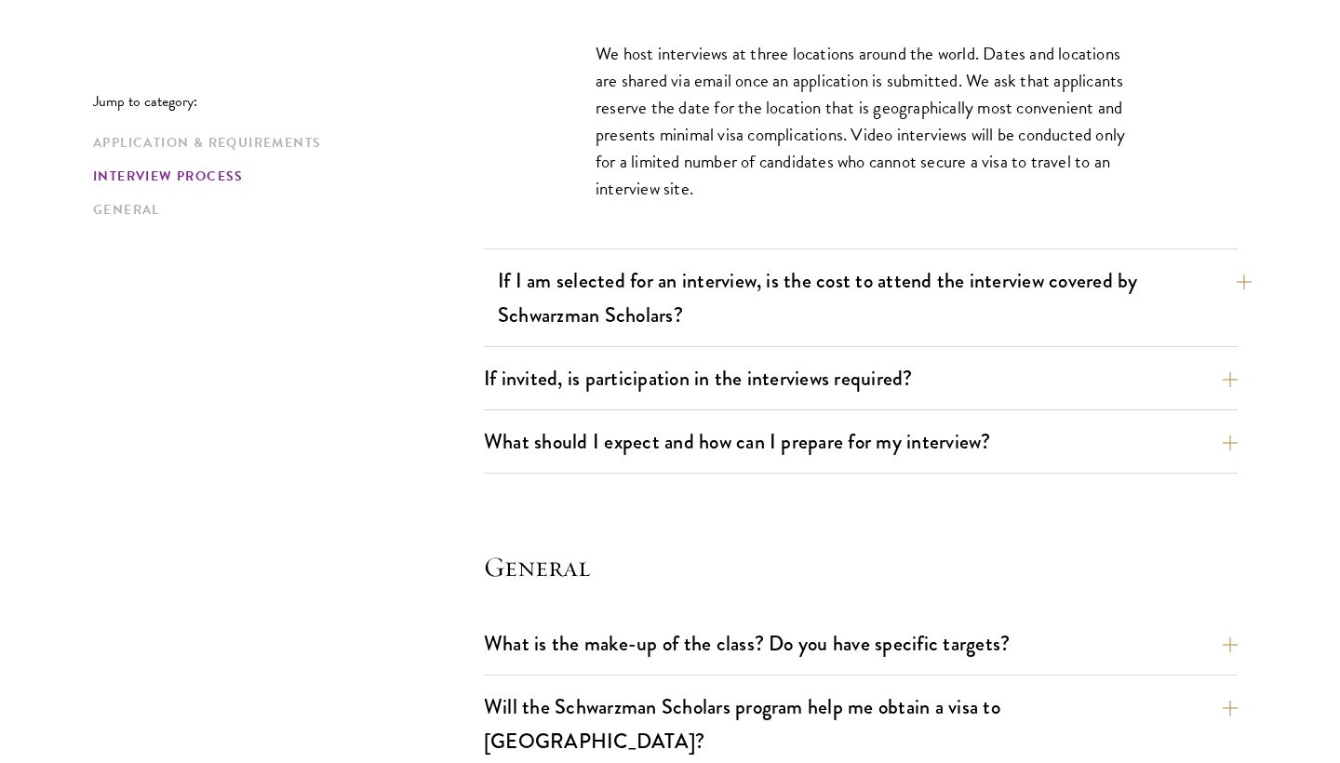
click at [802, 280] on button "If I am selected for an interview, is the cost to attend the interview covered …" at bounding box center [875, 298] width 754 height 76
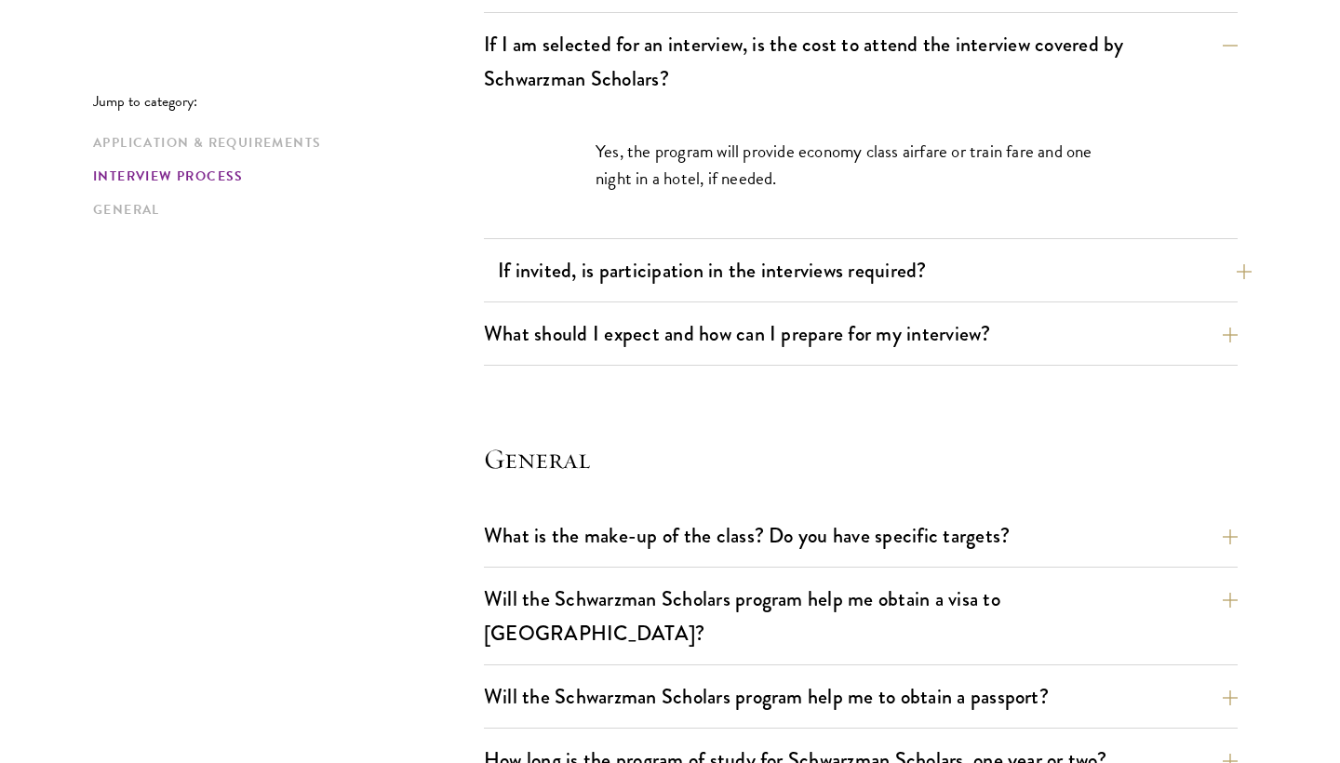
click at [880, 284] on button "If invited, is participation in the interviews required?" at bounding box center [875, 270] width 754 height 42
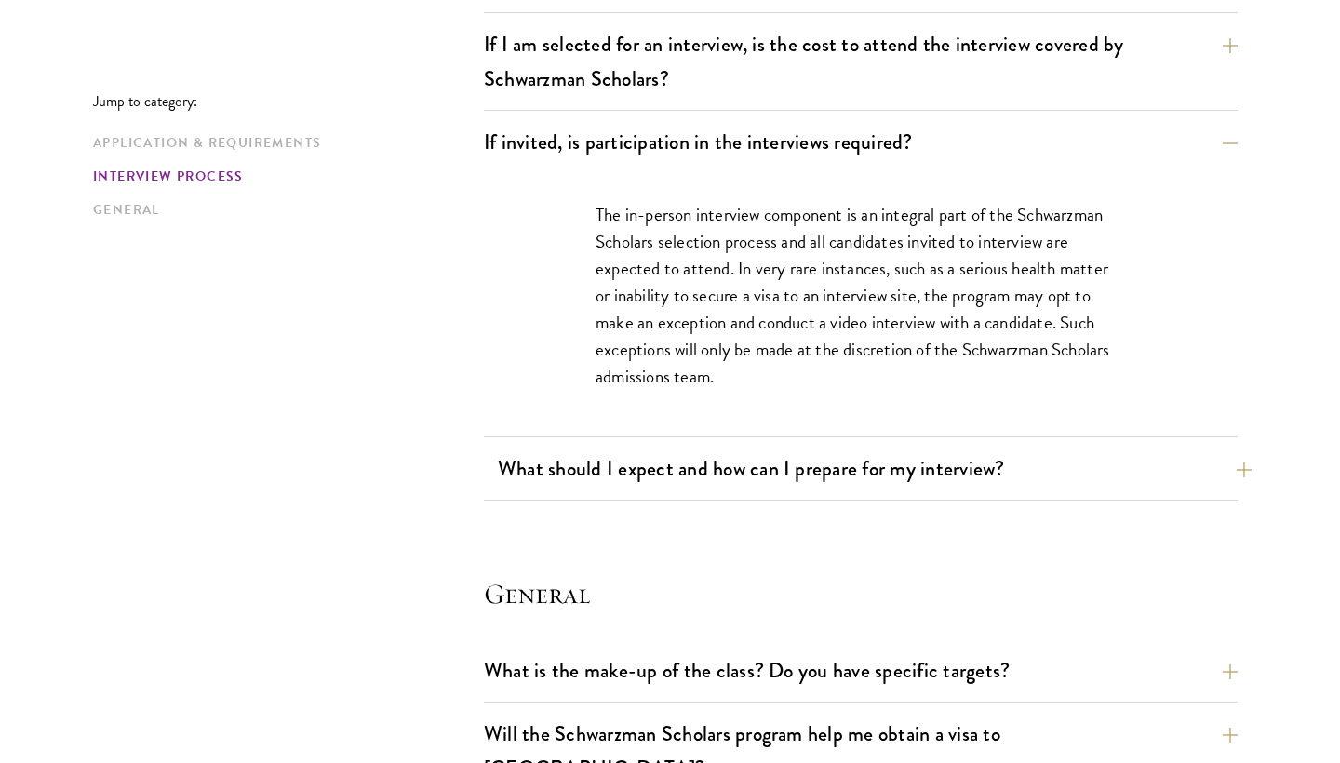
click at [922, 456] on button "What should I expect and how can I prepare for my interview?" at bounding box center [875, 469] width 754 height 42
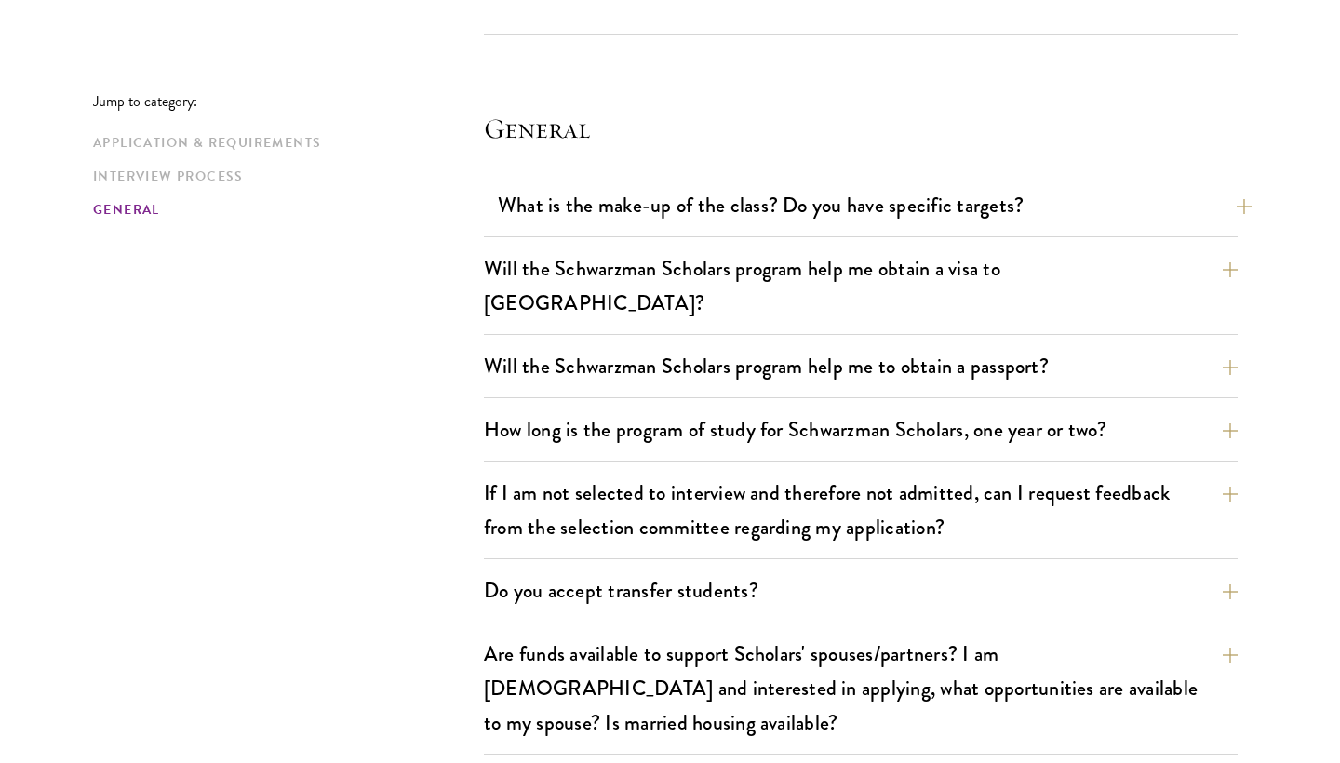
scroll to position [3796, 0]
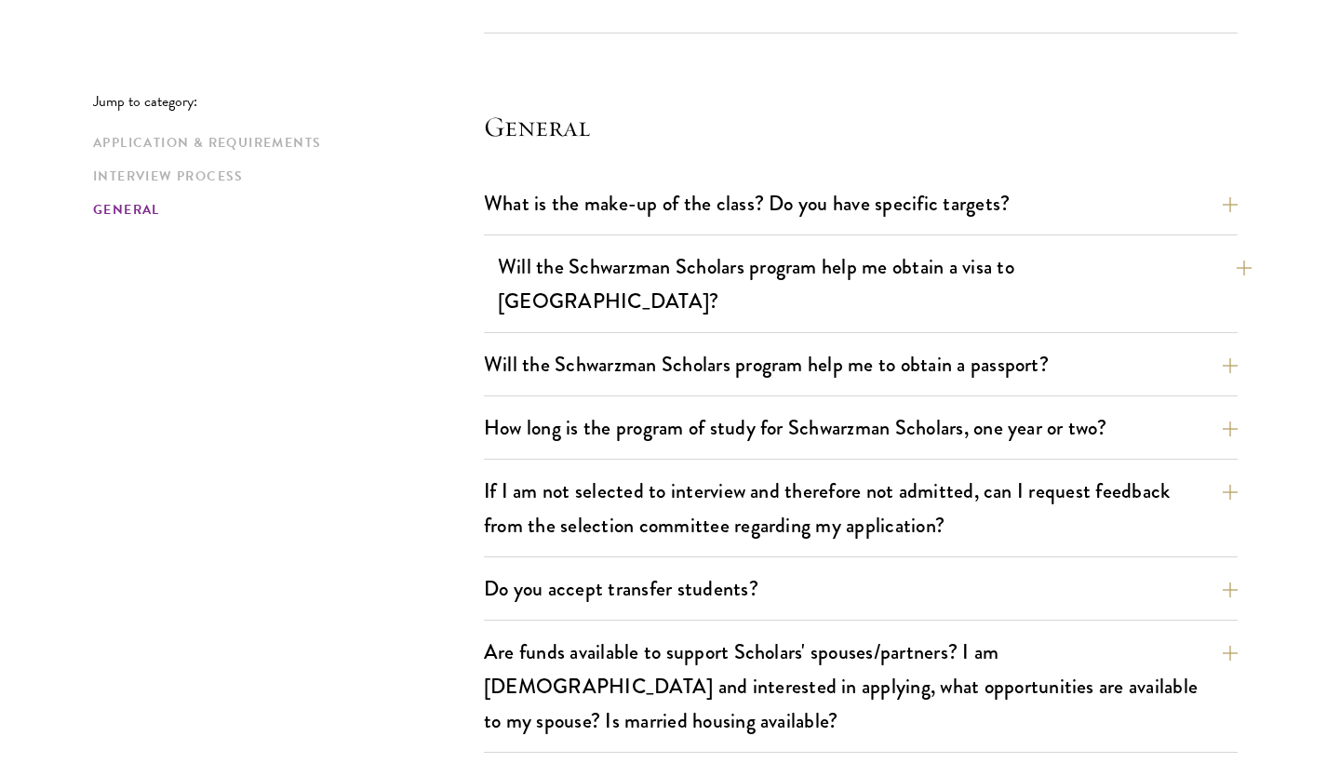
click at [616, 283] on button "Will the Schwarzman Scholars program help me obtain a visa to [GEOGRAPHIC_DATA]?" at bounding box center [875, 284] width 754 height 76
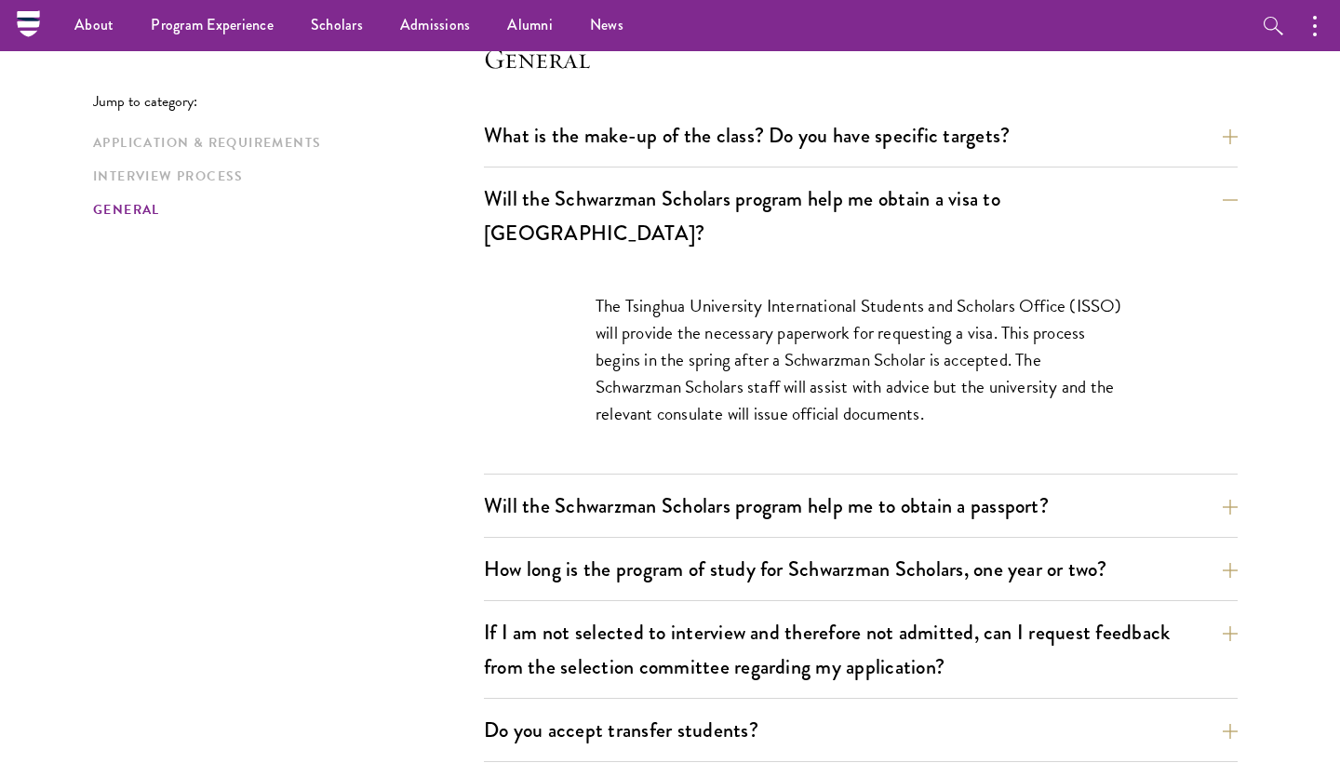
scroll to position [2706, 0]
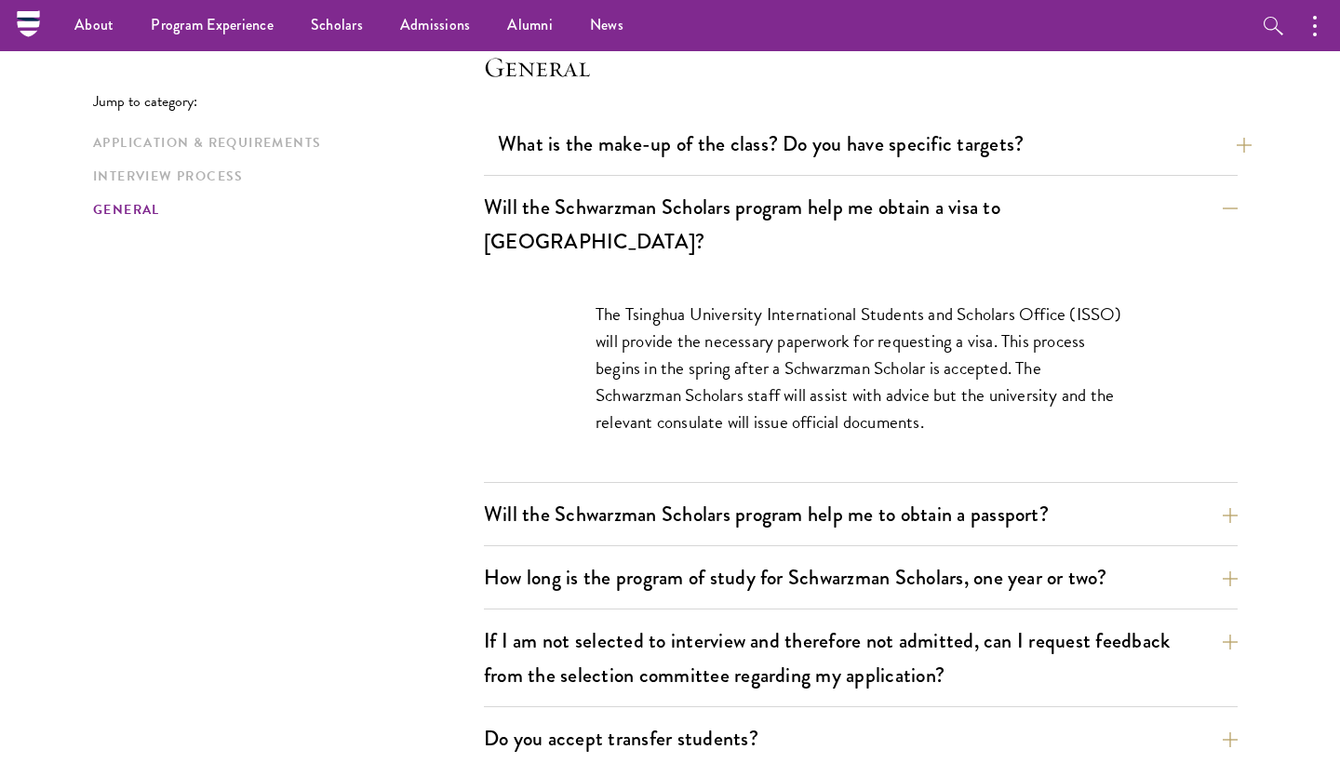
click at [846, 131] on button "What is the make-up of the class? Do you have specific targets?" at bounding box center [875, 144] width 754 height 42
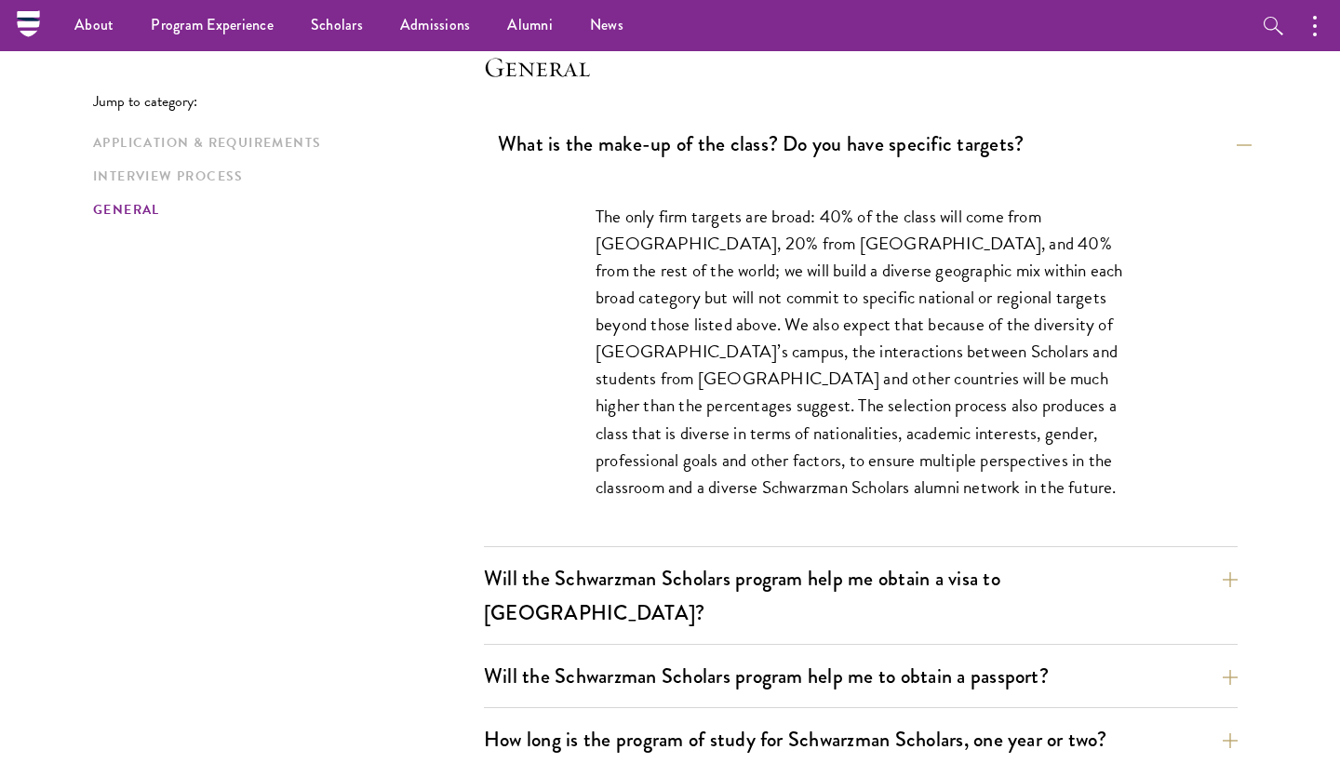
click at [846, 131] on button "What is the make-up of the class? Do you have specific targets?" at bounding box center [875, 144] width 754 height 42
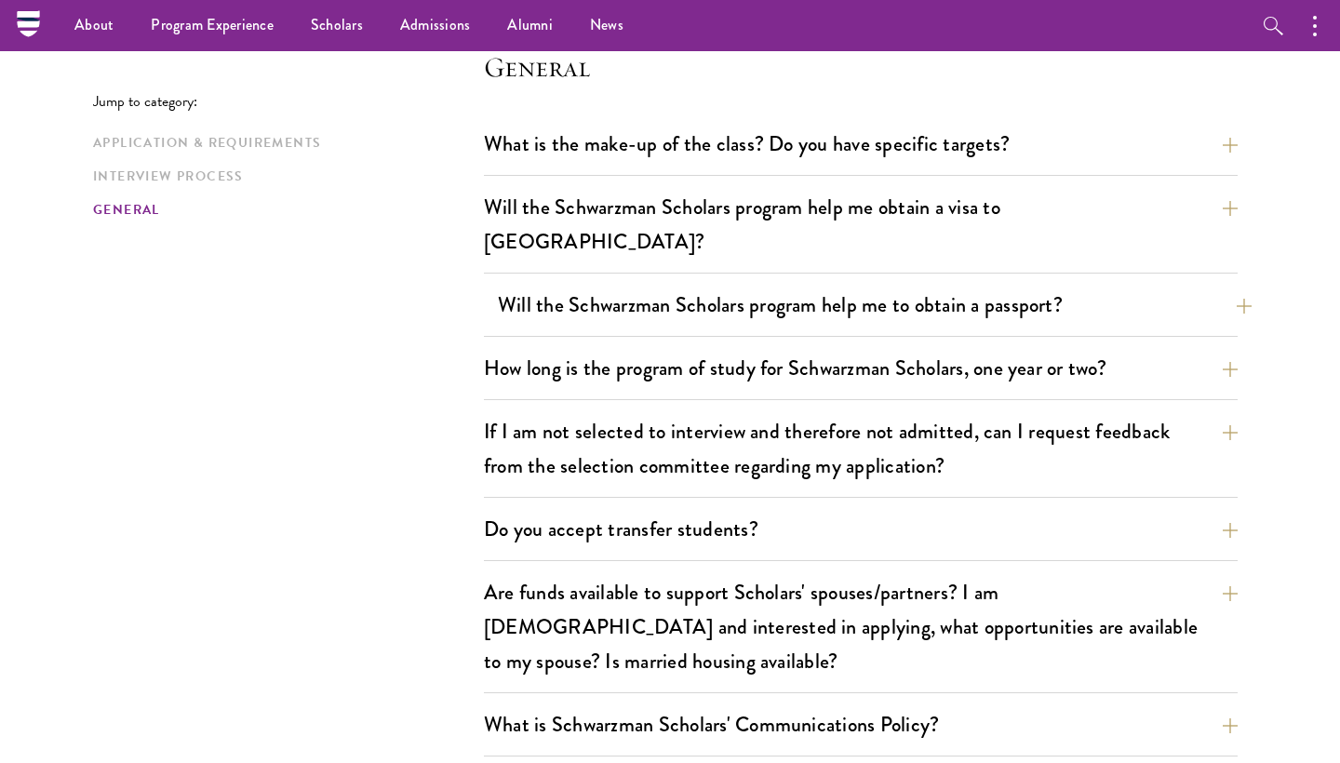
click at [782, 284] on button "Will the Schwarzman Scholars program help me to obtain a passport?" at bounding box center [875, 305] width 754 height 42
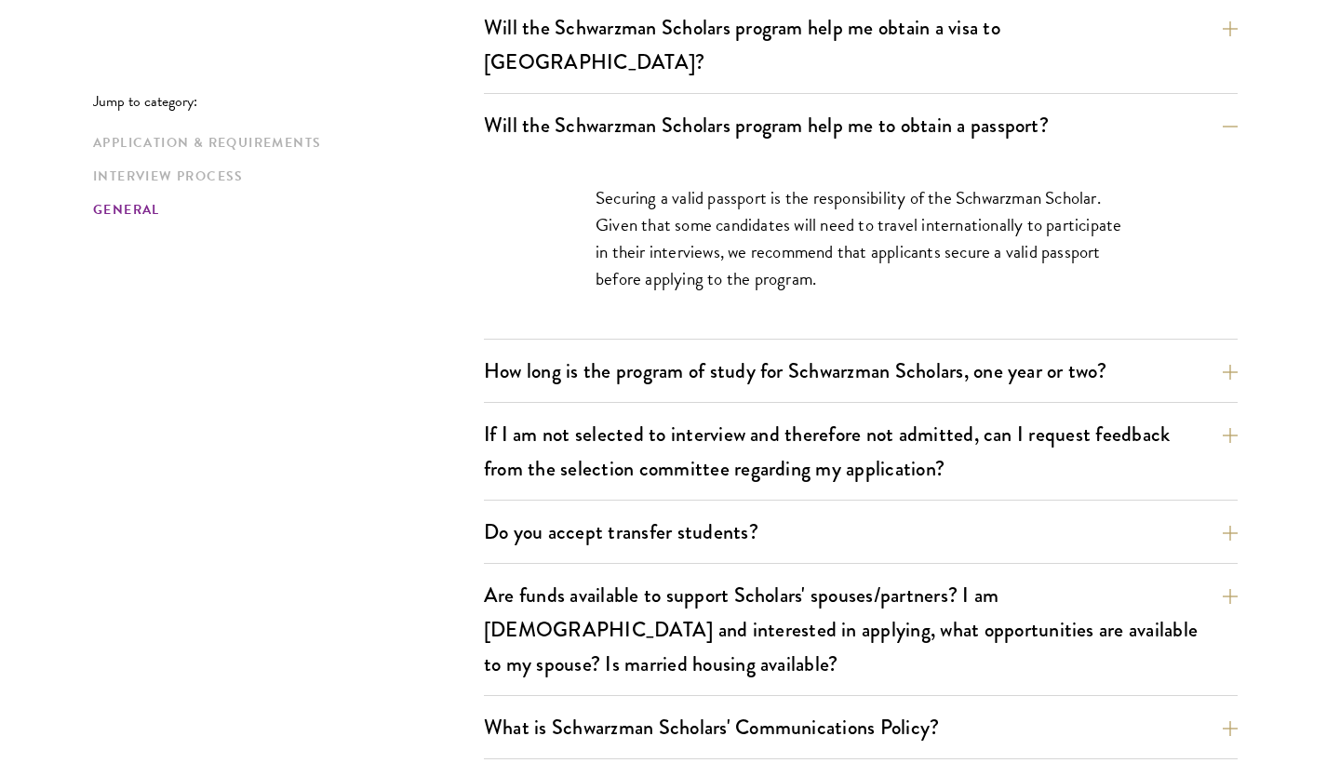
scroll to position [2888, 0]
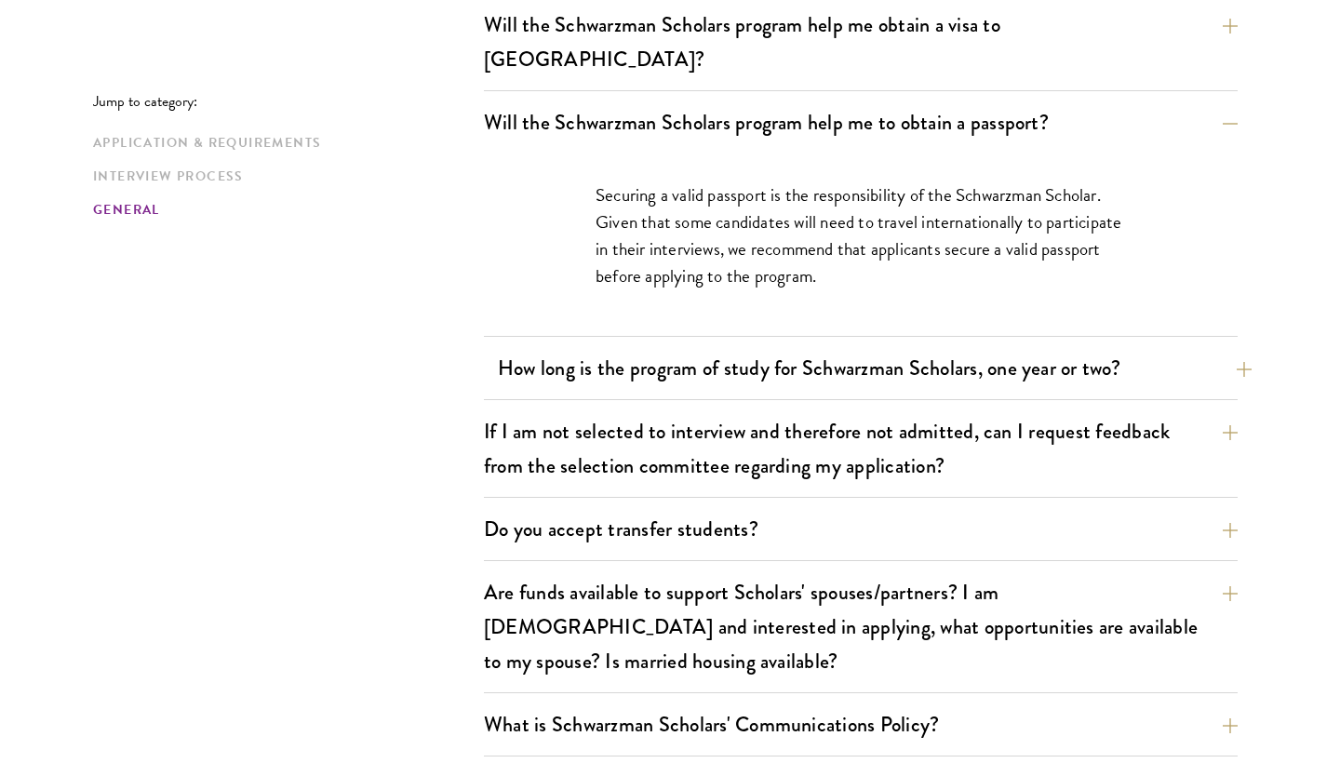
click at [784, 347] on button "How long is the program of study for Schwarzman Scholars, one year or two?" at bounding box center [875, 368] width 754 height 42
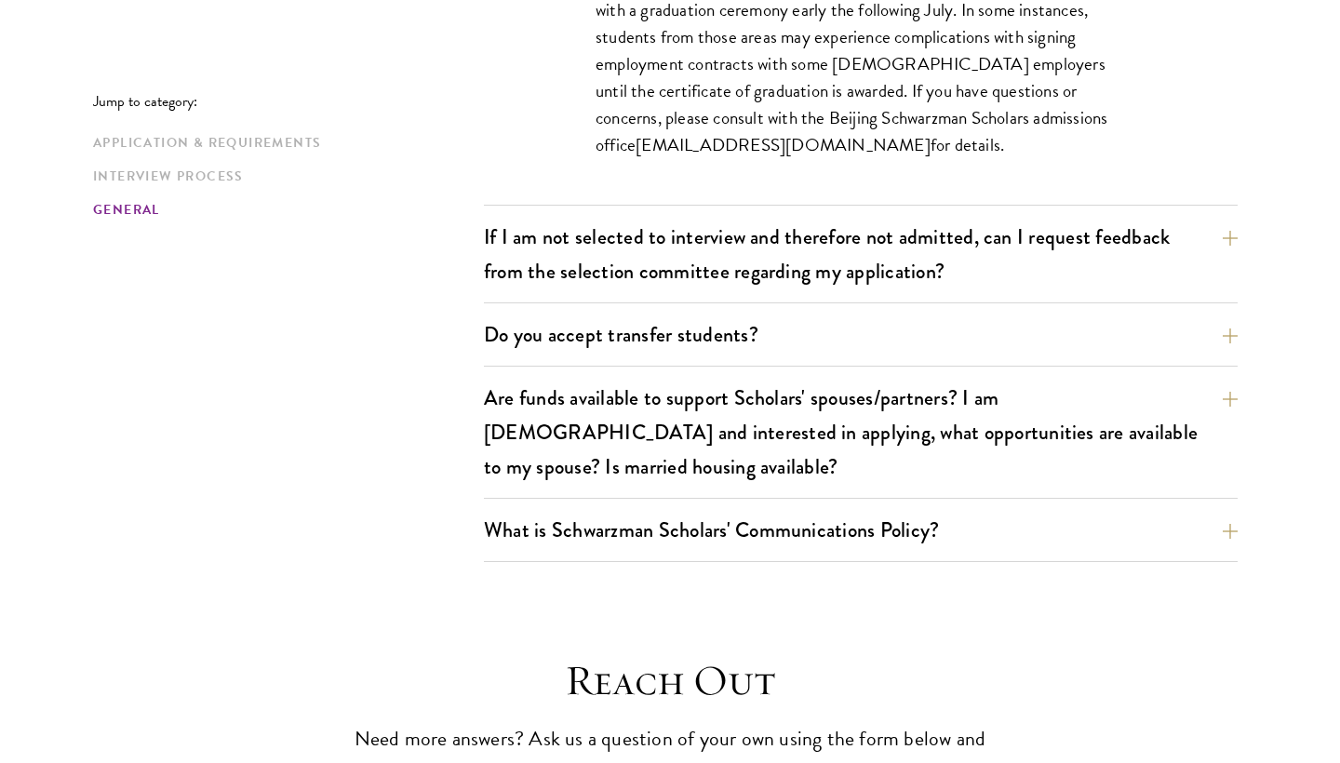
scroll to position [3197, 0]
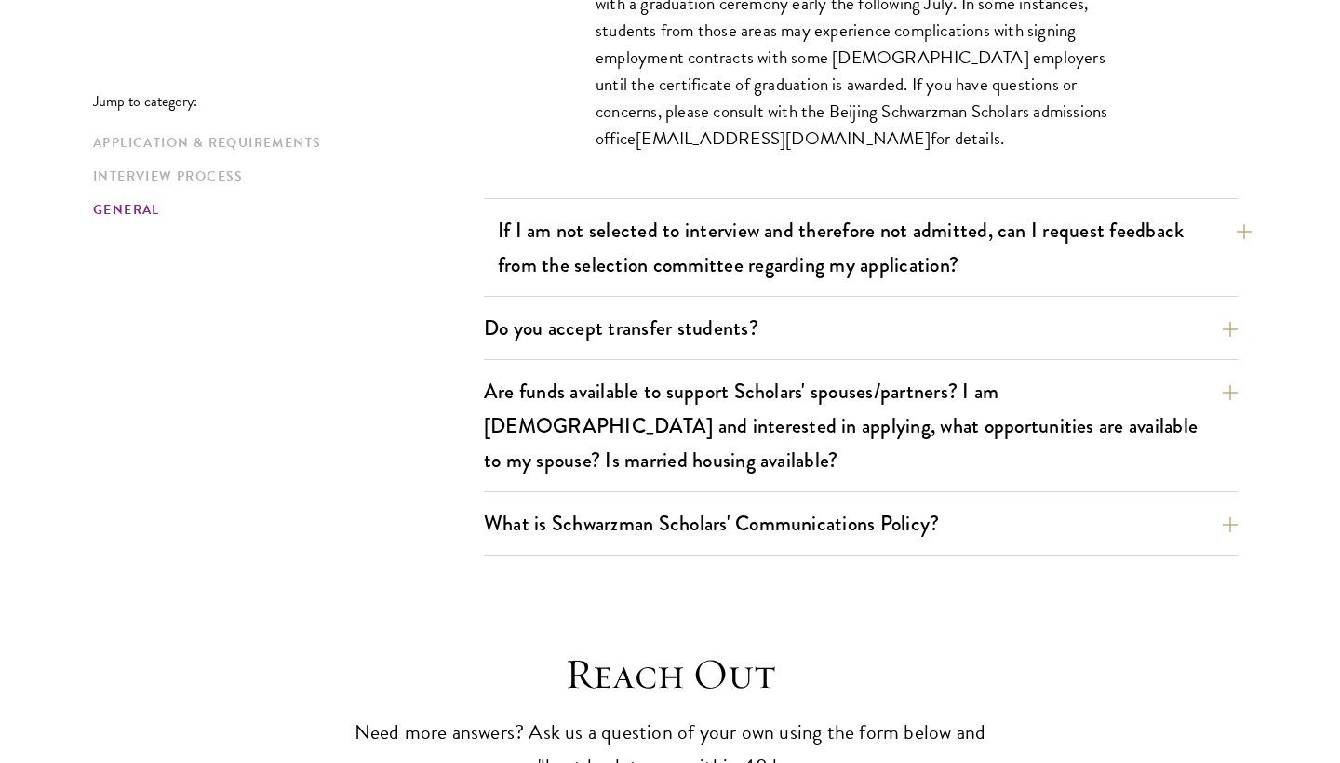
click at [811, 209] on button "If I am not selected to interview and therefore not admitted, can I request fee…" at bounding box center [875, 247] width 754 height 76
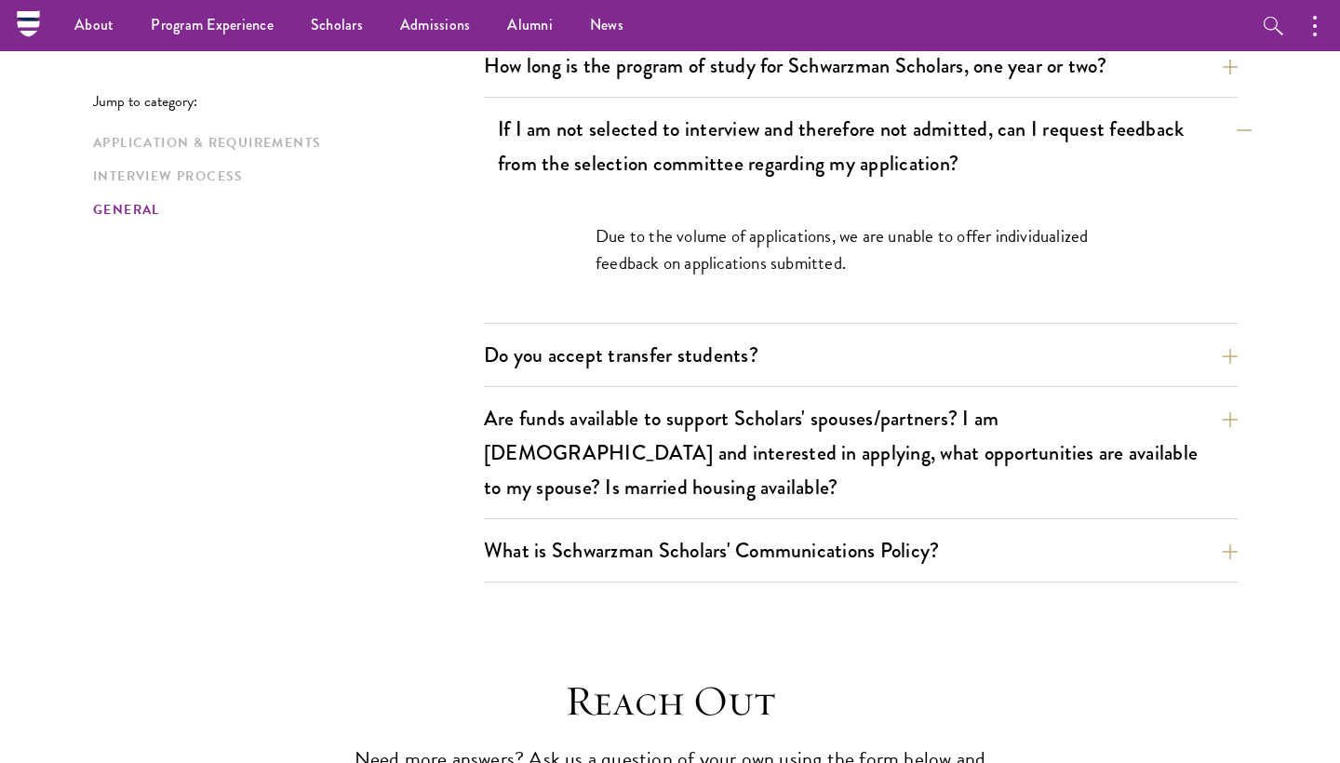
scroll to position [3004, 0]
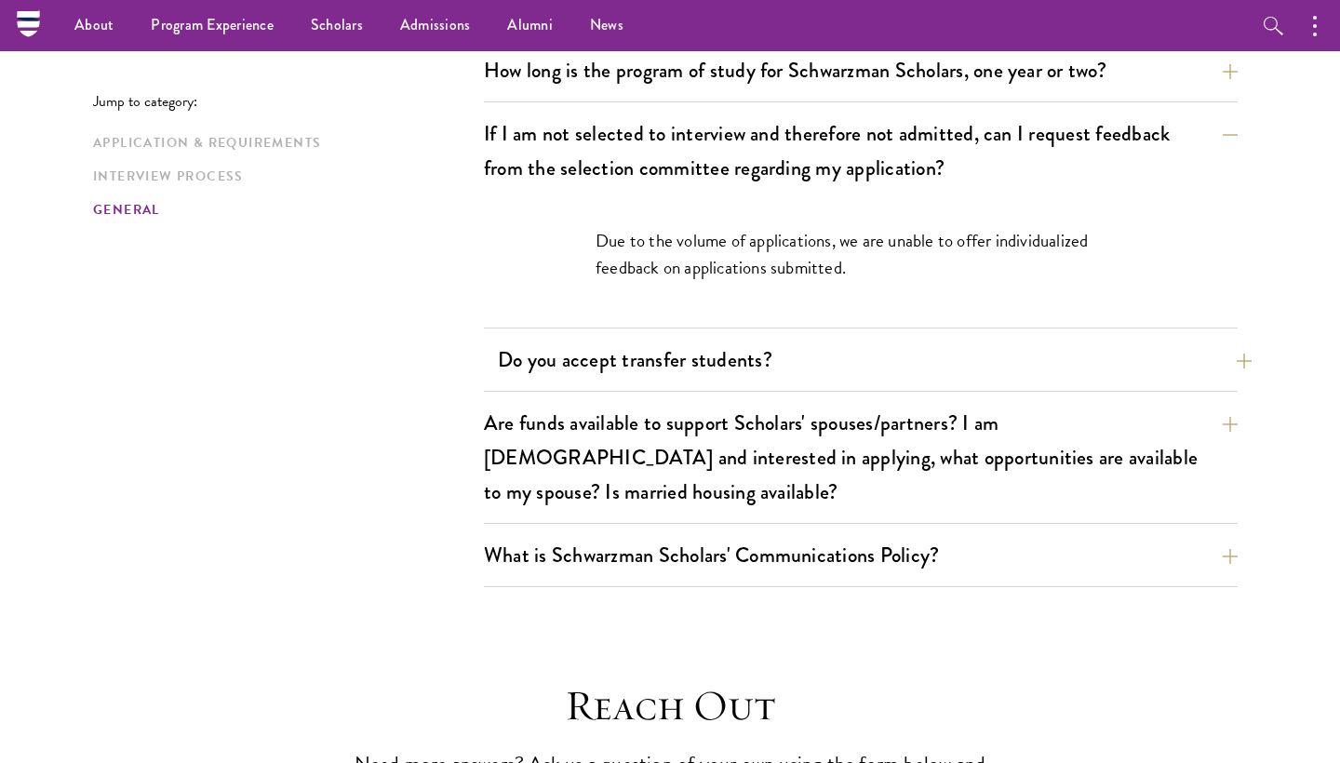
click at [805, 339] on button "Do you accept transfer students?" at bounding box center [875, 360] width 754 height 42
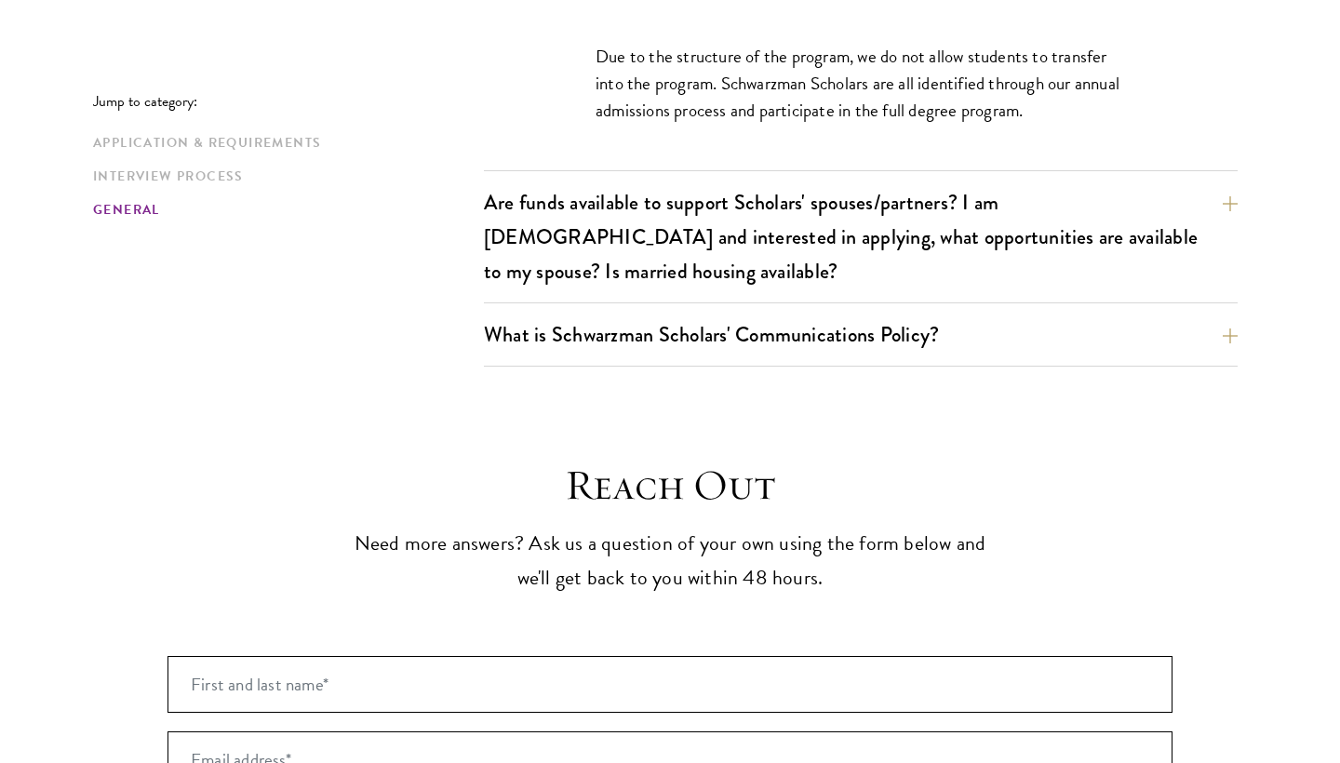
scroll to position [3255, 0]
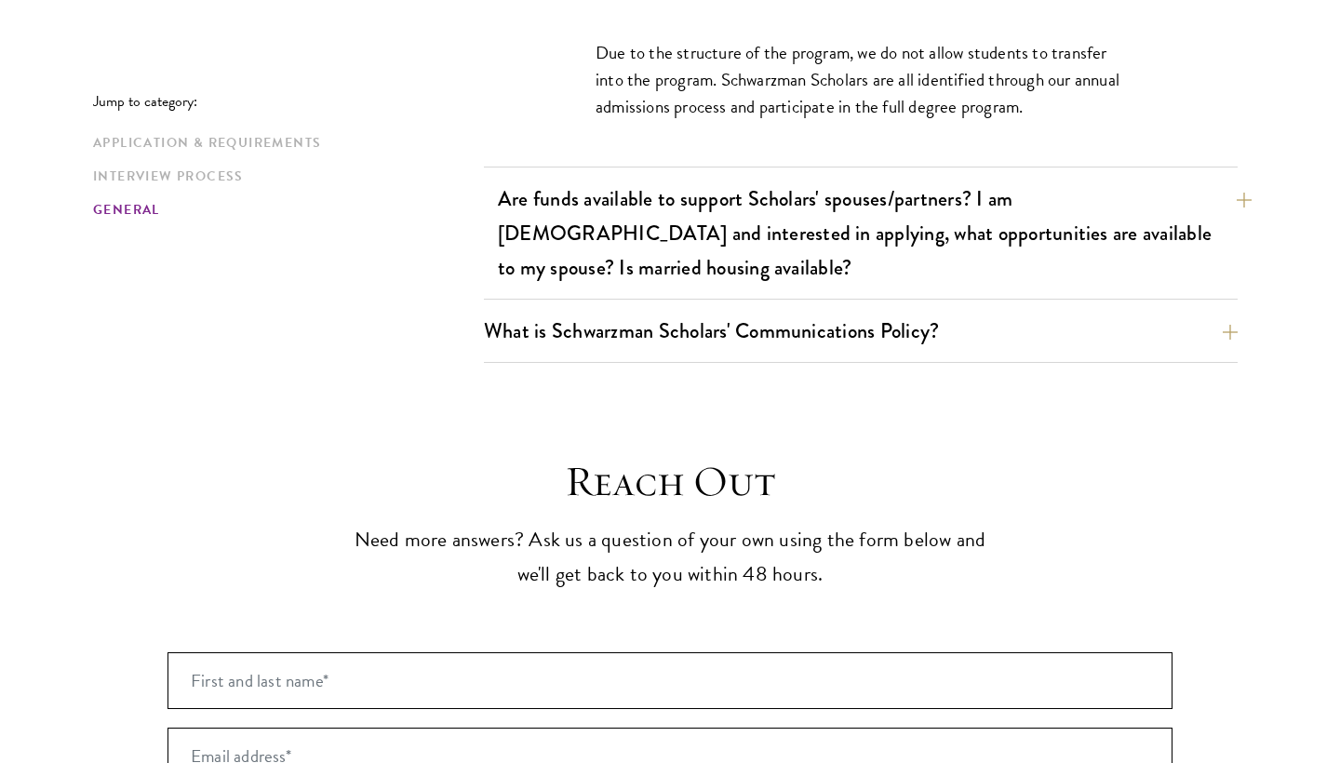
click at [745, 180] on button "Are funds available to support Scholars' spouses/partners? I am [DEMOGRAPHIC_DA…" at bounding box center [875, 233] width 754 height 111
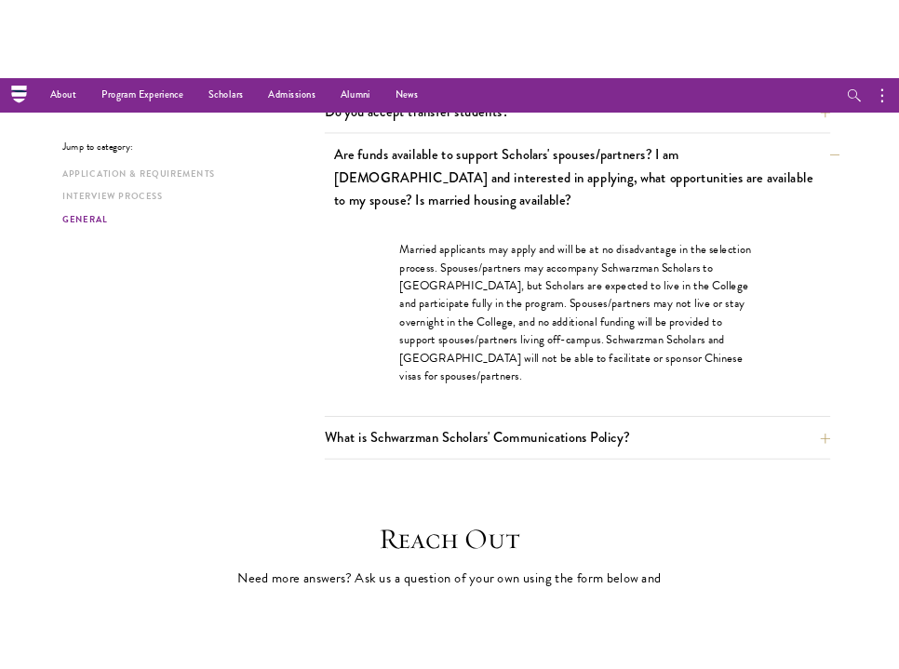
scroll to position [3182, 0]
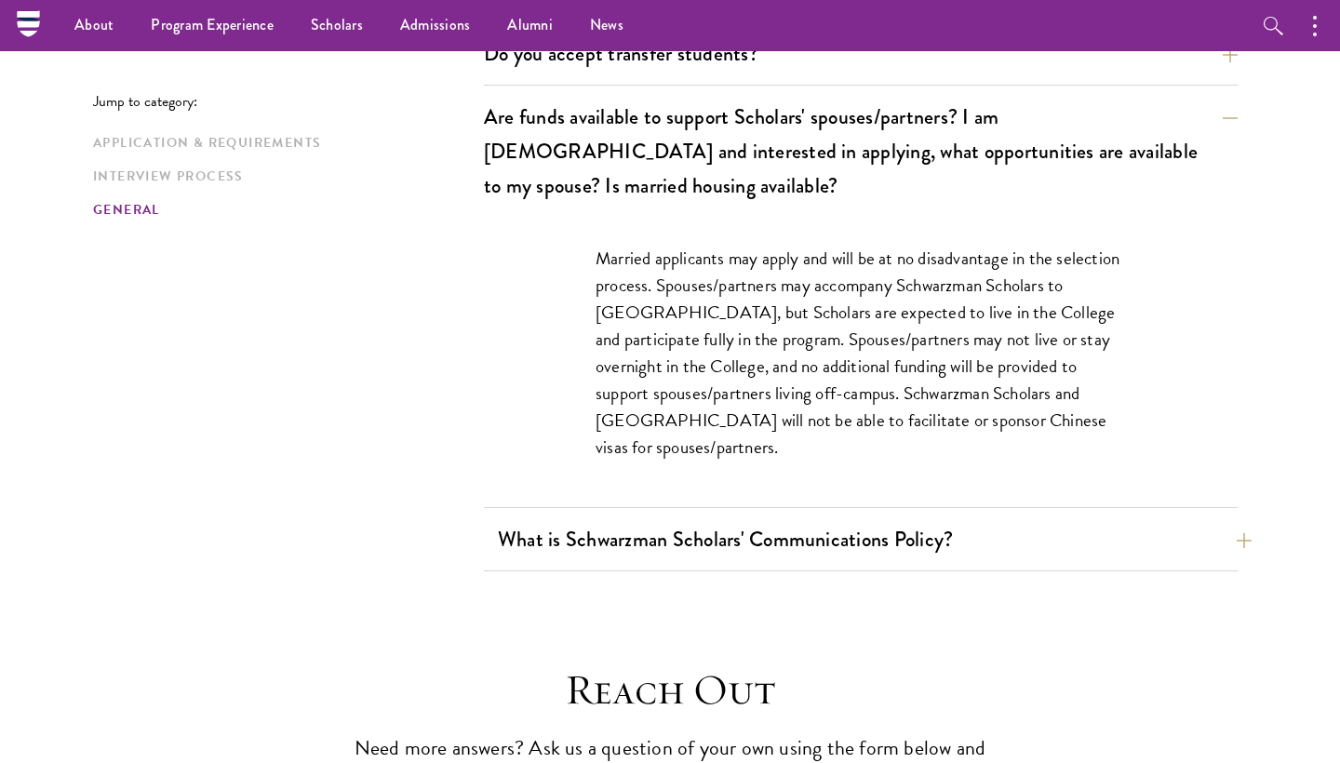
click at [852, 518] on button "What is Schwarzman Scholars' Communications Policy?" at bounding box center [875, 539] width 754 height 42
